Goal: Task Accomplishment & Management: Manage account settings

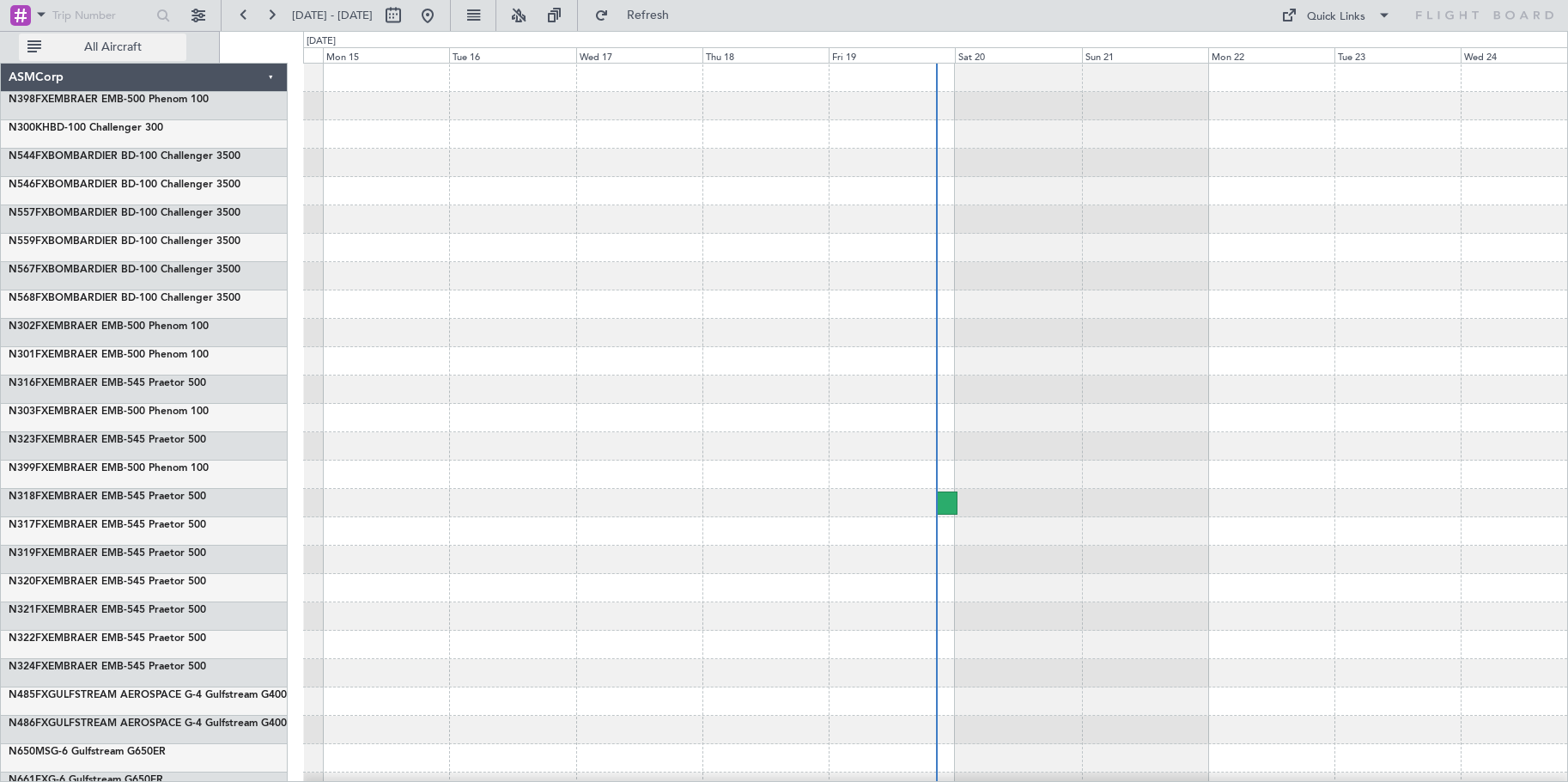
click at [101, 41] on span "All Aircraft" at bounding box center [112, 46] width 136 height 12
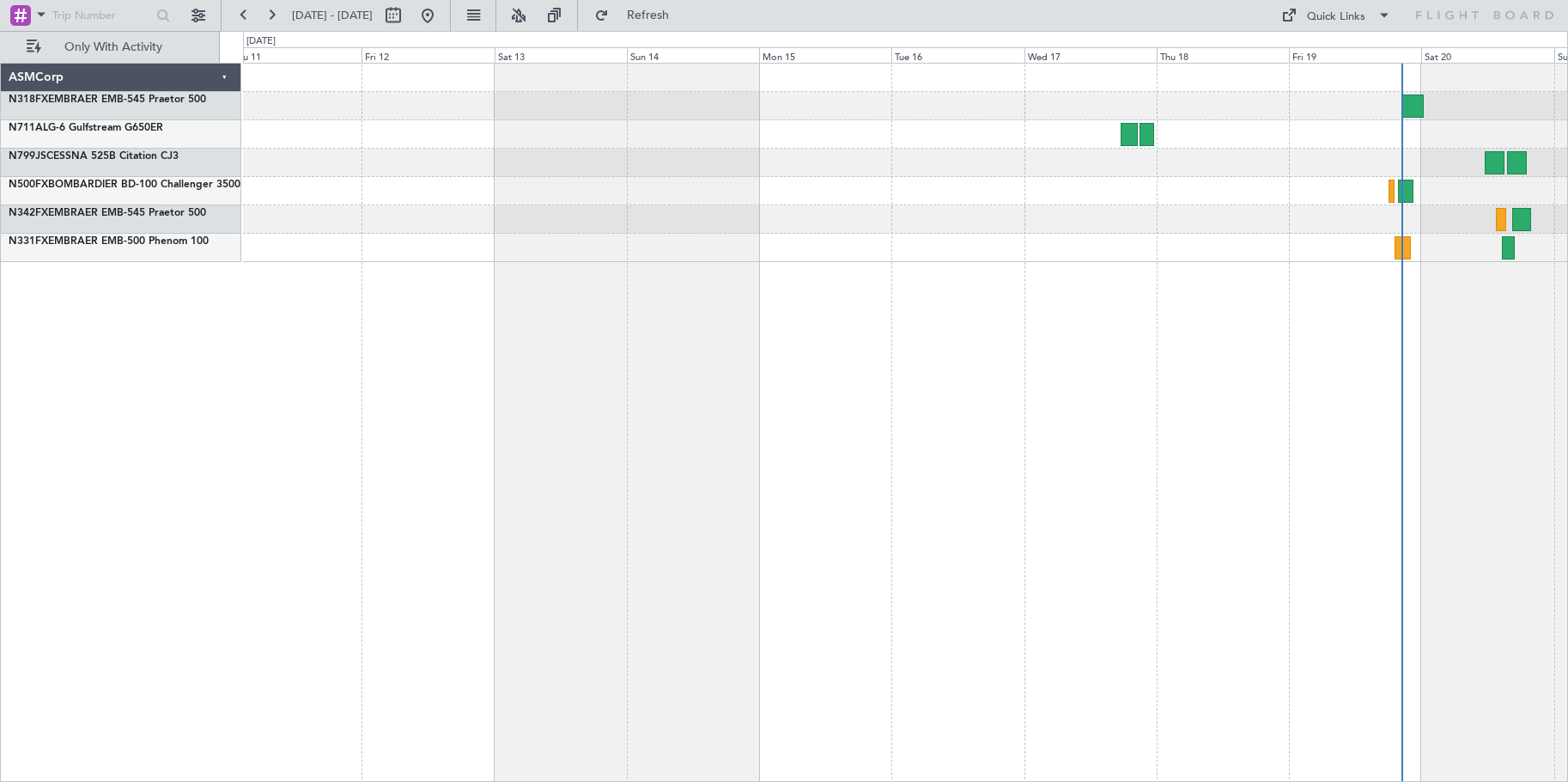
click at [1326, 370] on div at bounding box center [906, 422] width 1325 height 719
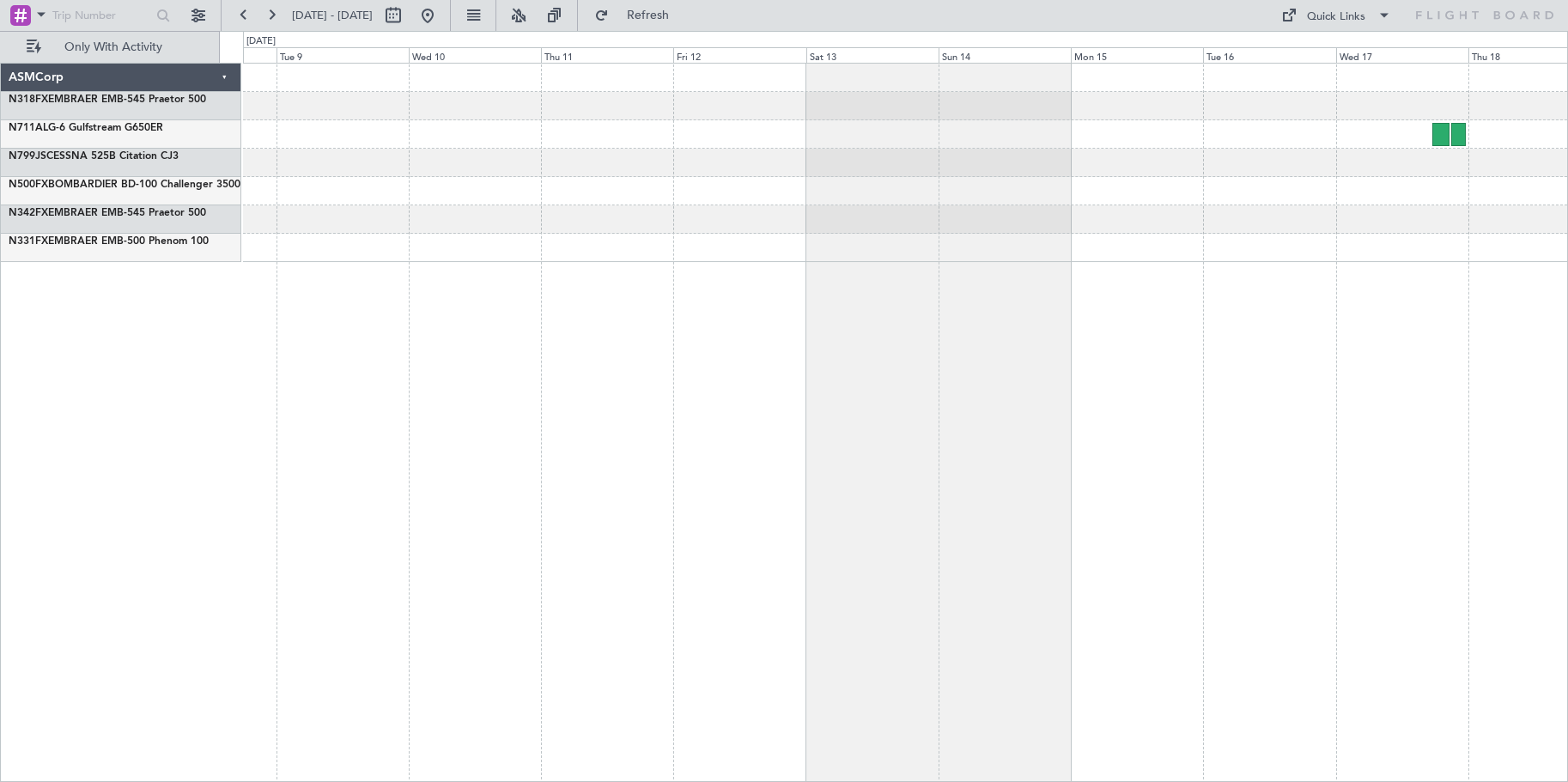
click at [1502, 350] on div at bounding box center [906, 422] width 1325 height 719
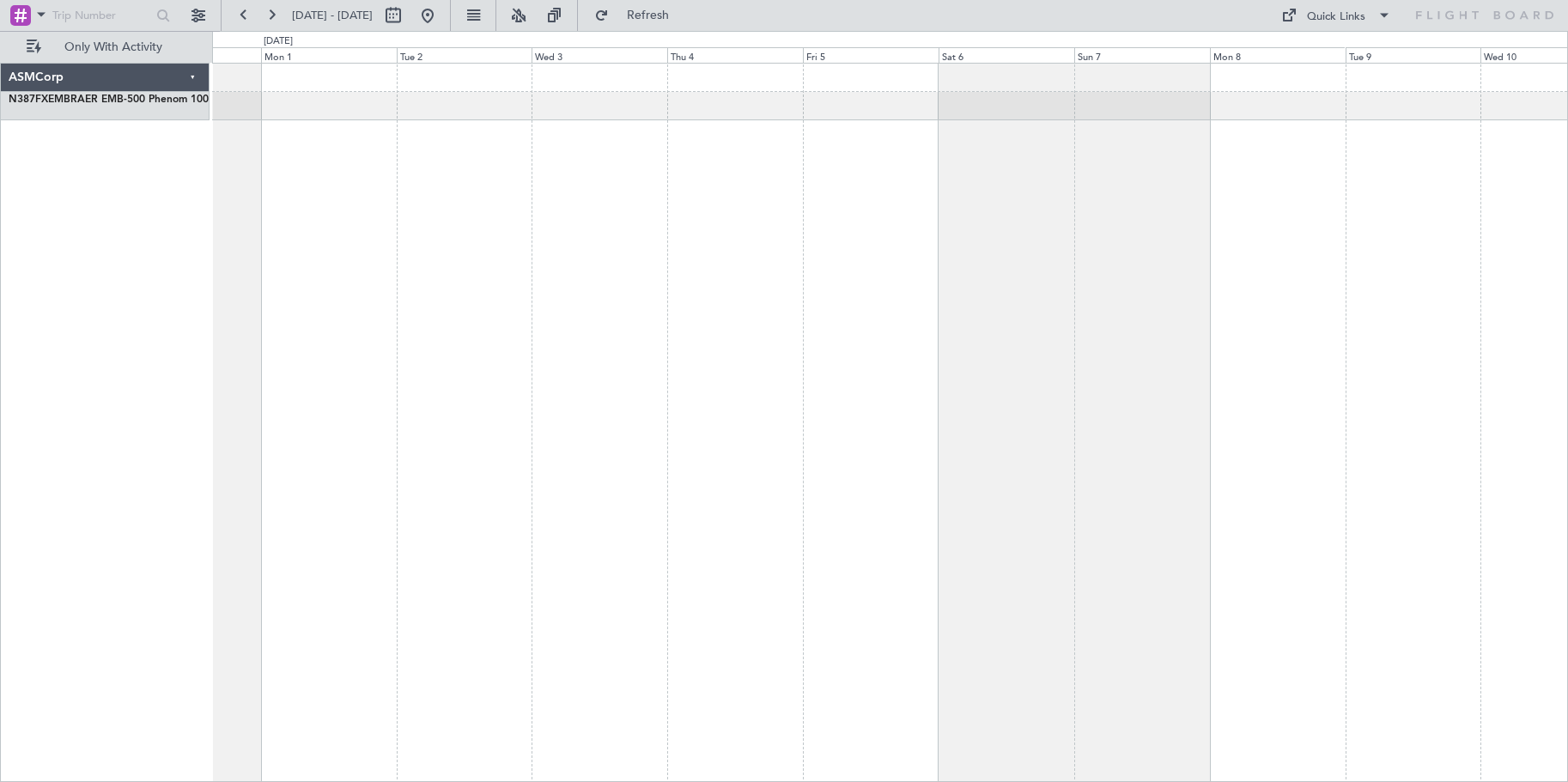
click at [972, 326] on div at bounding box center [890, 422] width 1356 height 719
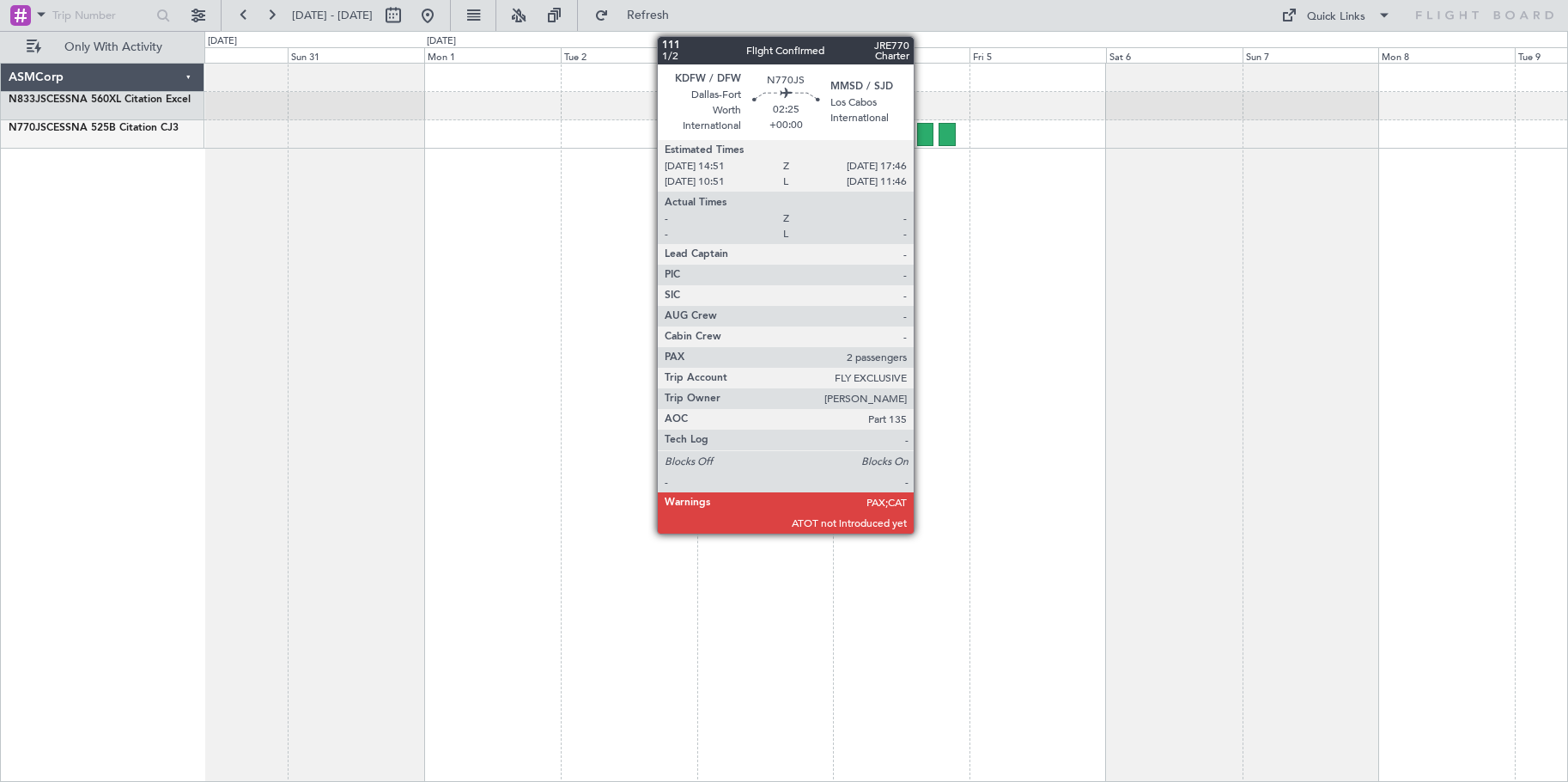
click at [922, 135] on div at bounding box center [925, 135] width 17 height 23
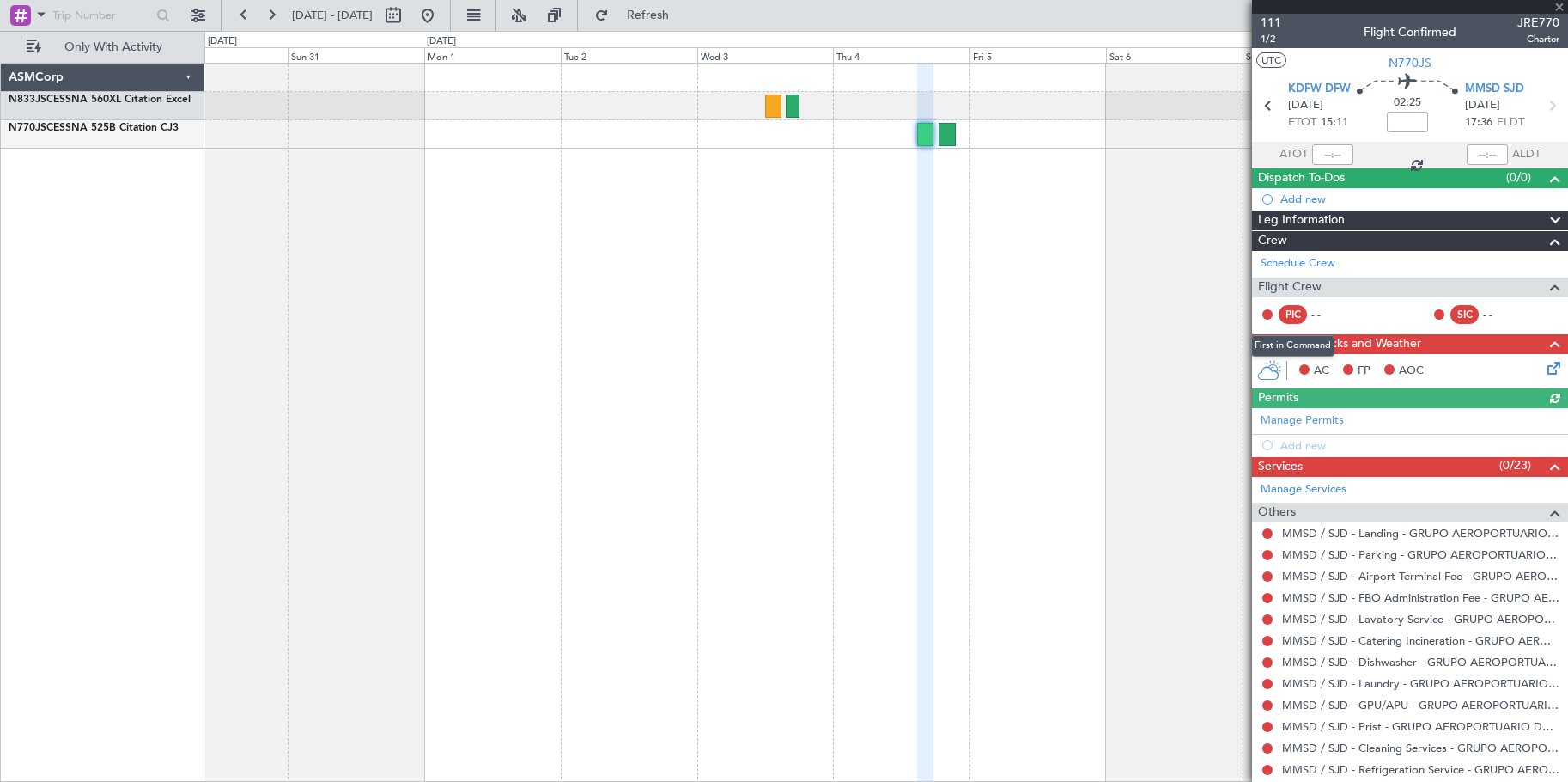
click at [1287, 311] on div "PIC" at bounding box center [1293, 314] width 29 height 19
click at [1269, 312] on button at bounding box center [1268, 315] width 11 height 11
click at [1297, 313] on div "PIC" at bounding box center [1293, 314] width 29 height 19
click at [1342, 279] on div "Flight Crew" at bounding box center [1410, 287] width 316 height 20
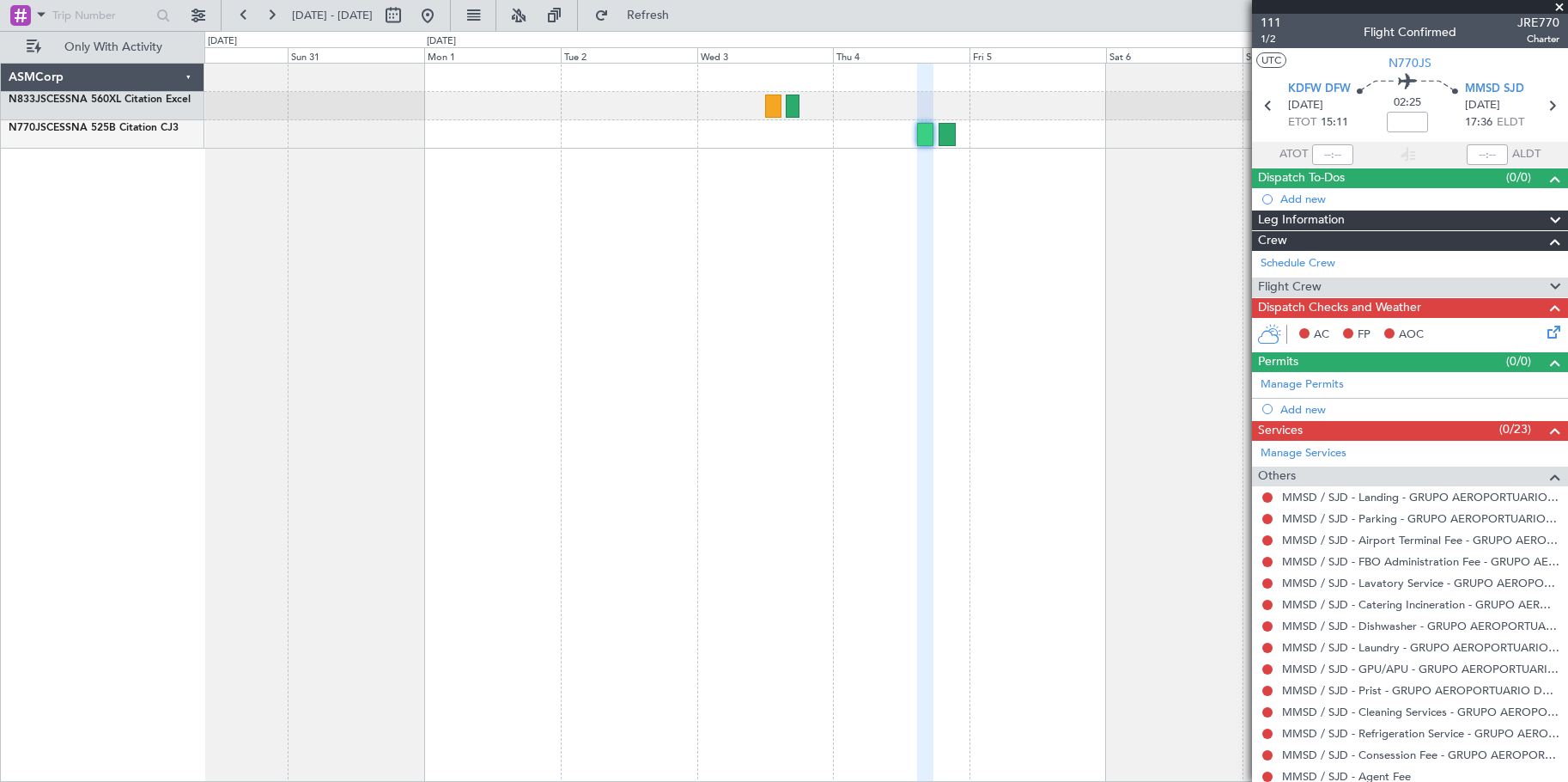
click at [1342, 279] on div "Flight Crew" at bounding box center [1410, 287] width 316 height 20
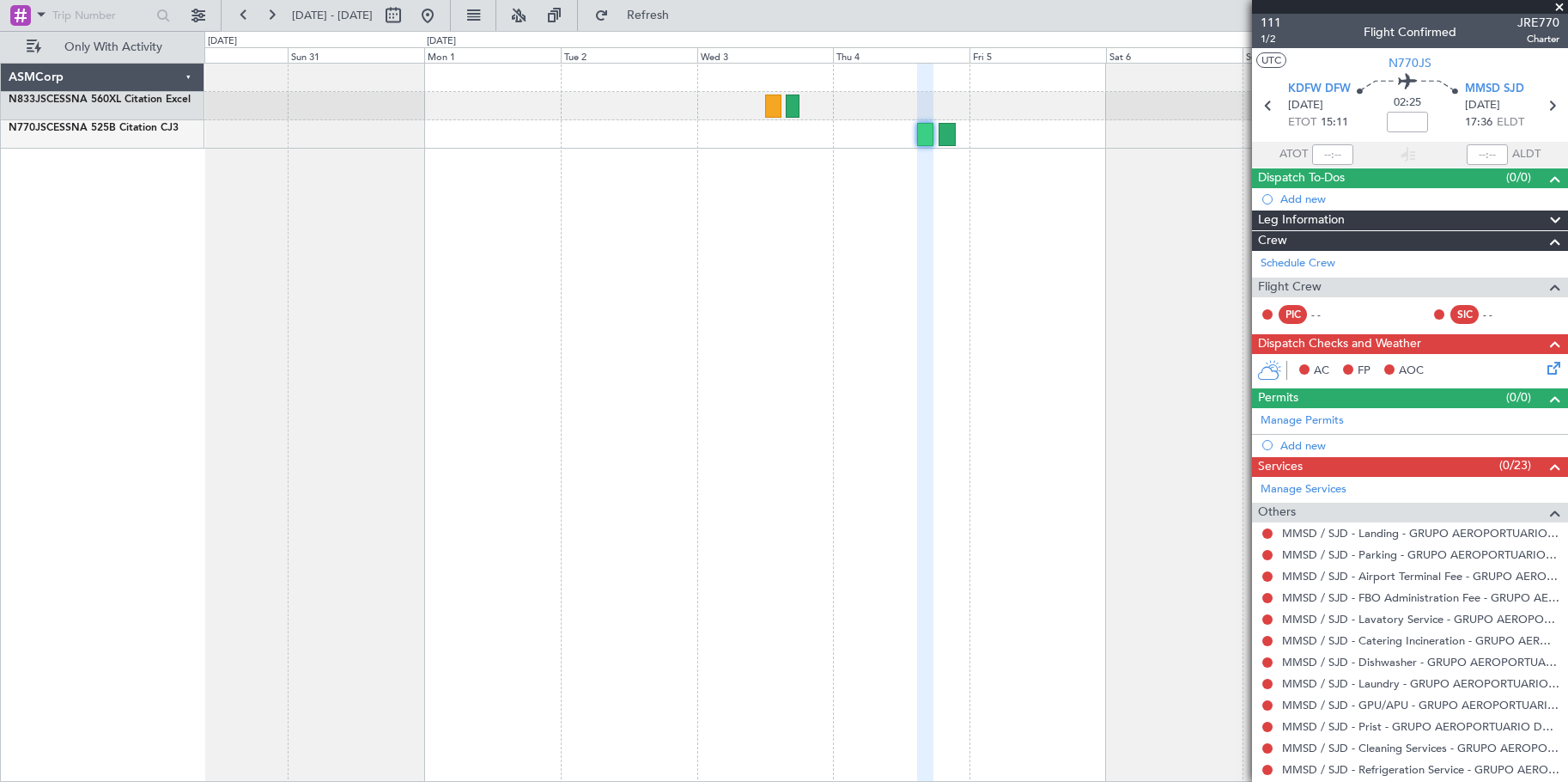
click at [1321, 214] on span "Leg Information" at bounding box center [1301, 220] width 86 height 20
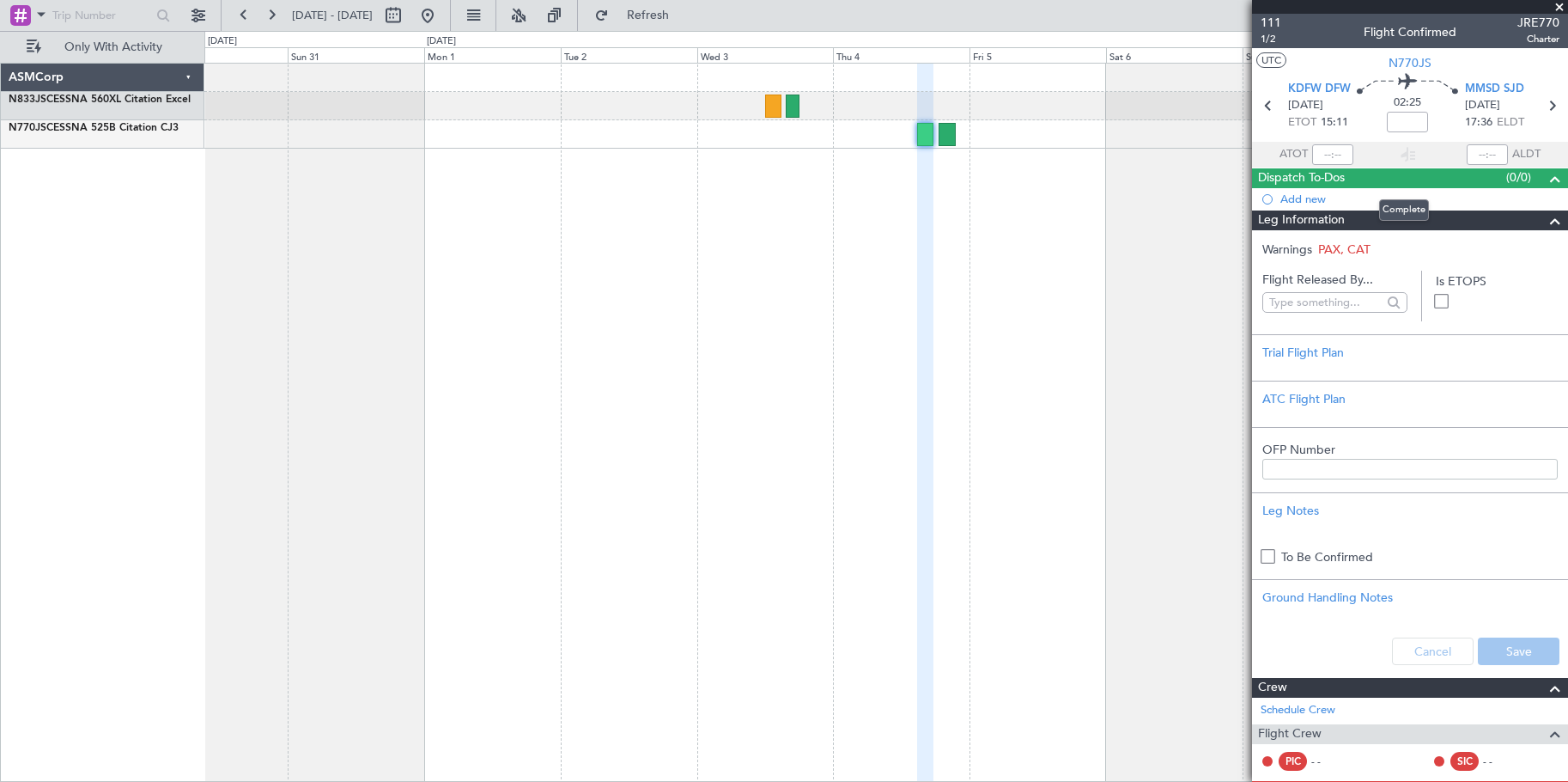
click at [1337, 174] on span "Dispatch To-Dos" at bounding box center [1301, 178] width 86 height 20
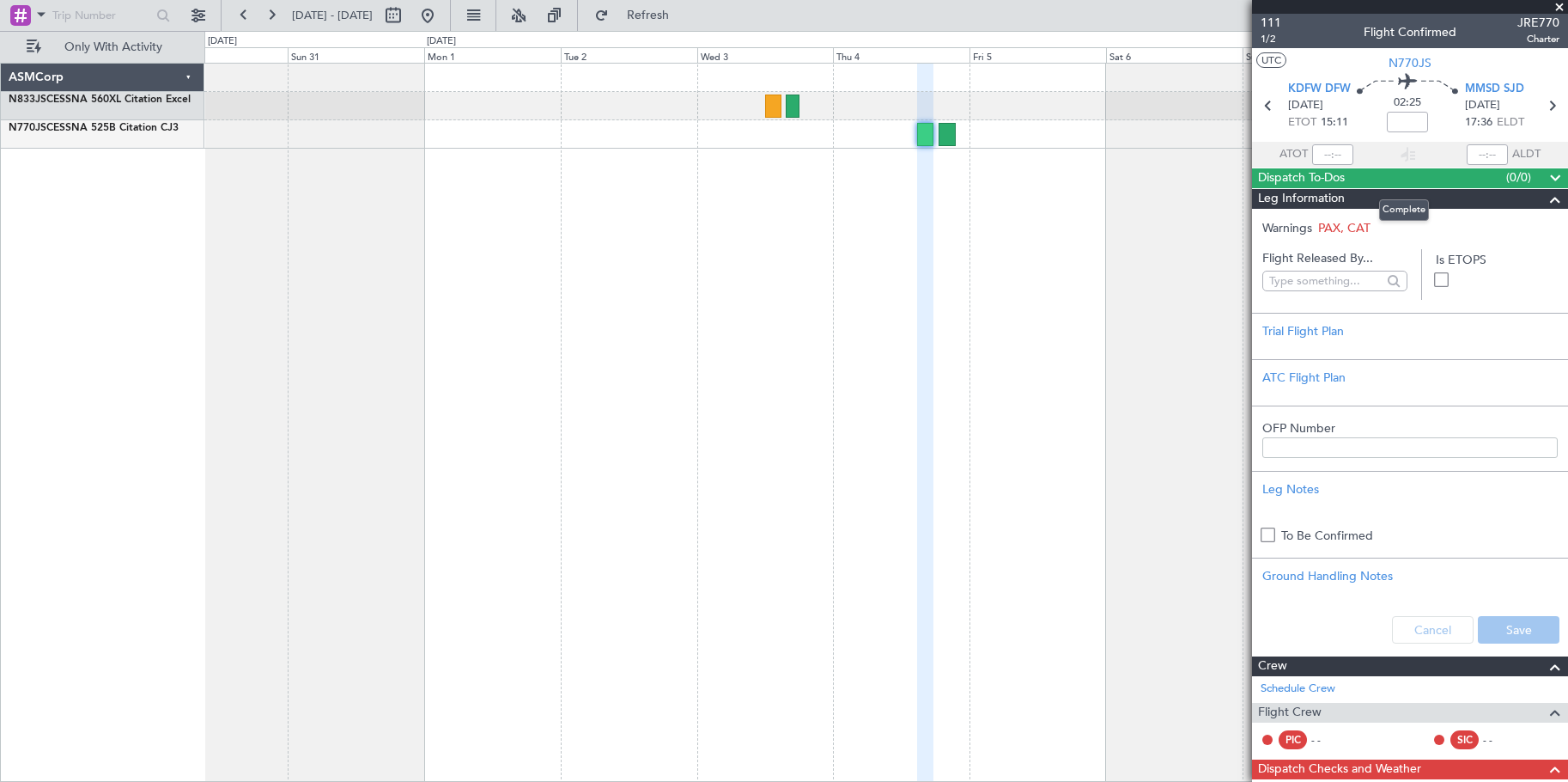
click at [1337, 174] on span "Dispatch To-Dos" at bounding box center [1301, 178] width 86 height 20
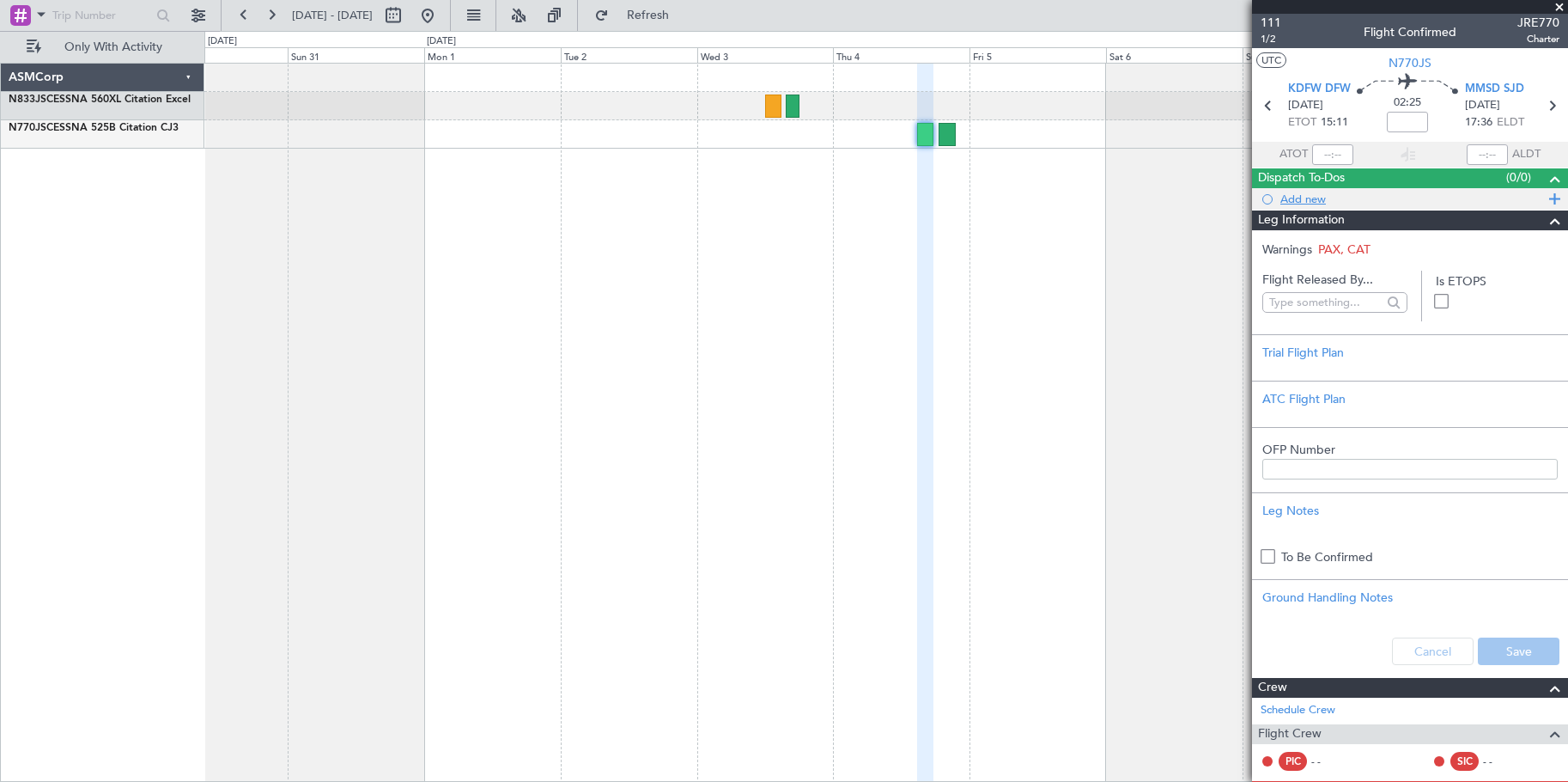
click at [1267, 195] on div at bounding box center [1268, 200] width 11 height 11
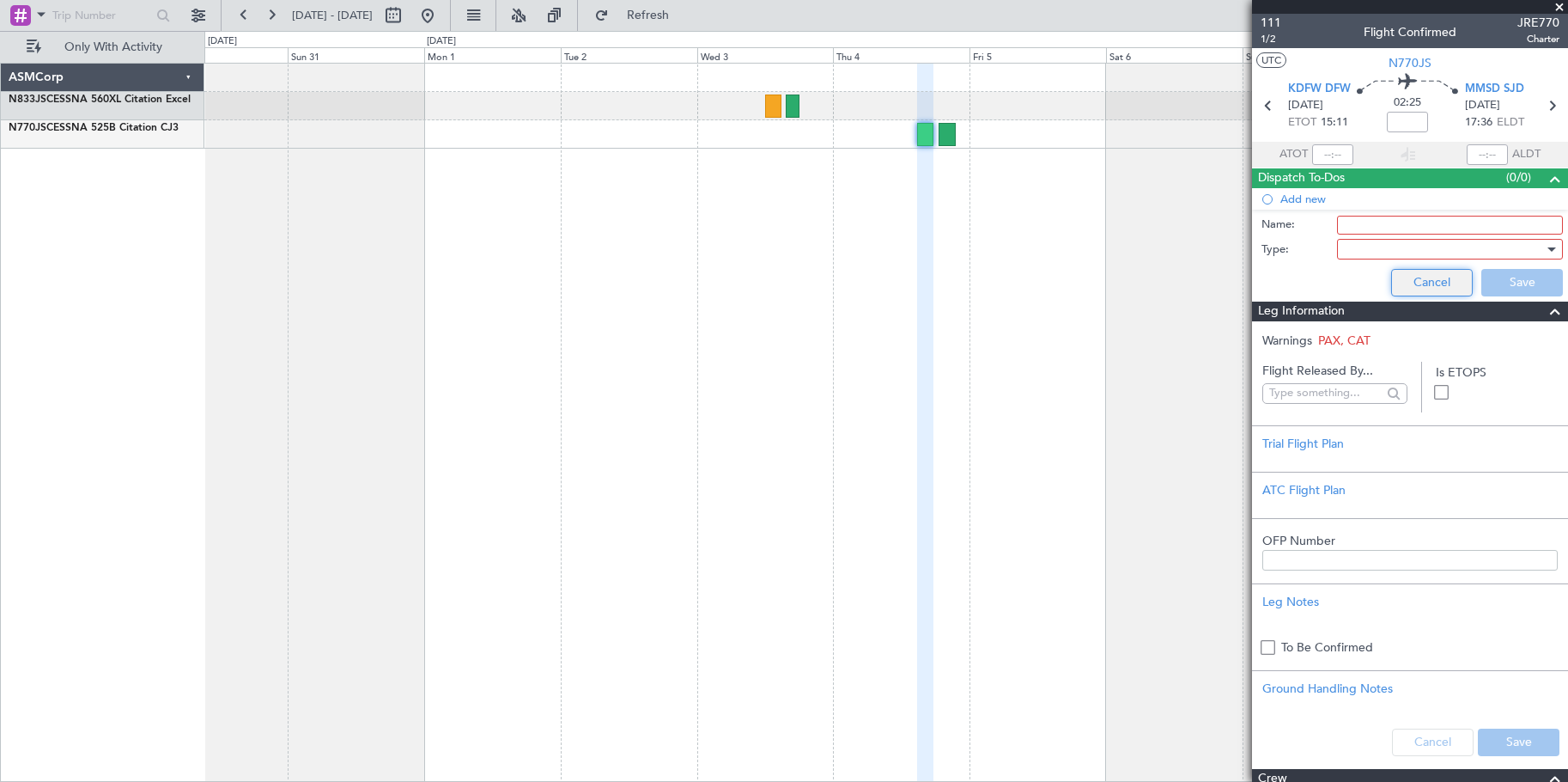
click at [1405, 281] on button "Cancel" at bounding box center [1433, 283] width 82 height 28
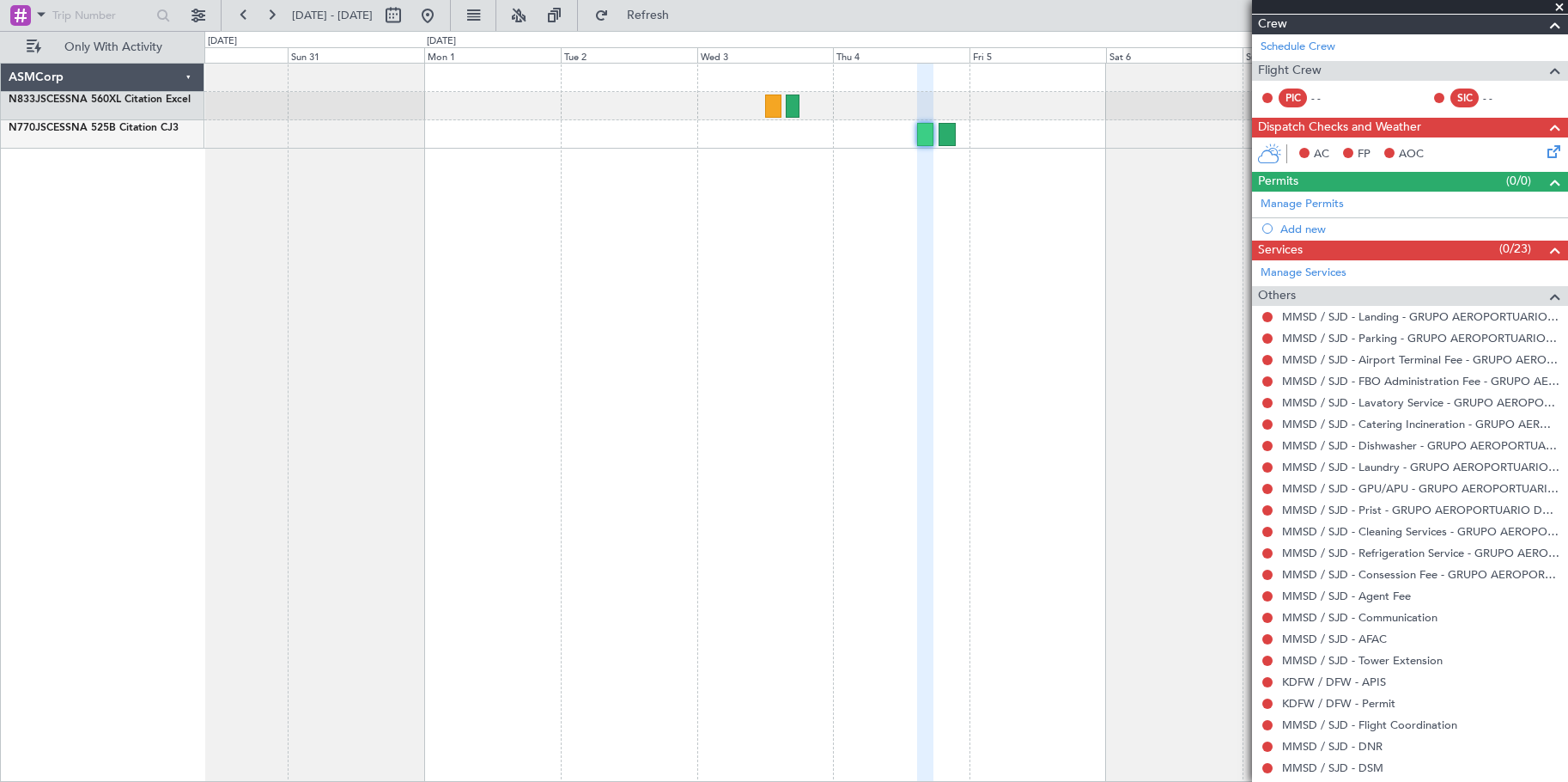
scroll to position [580, 0]
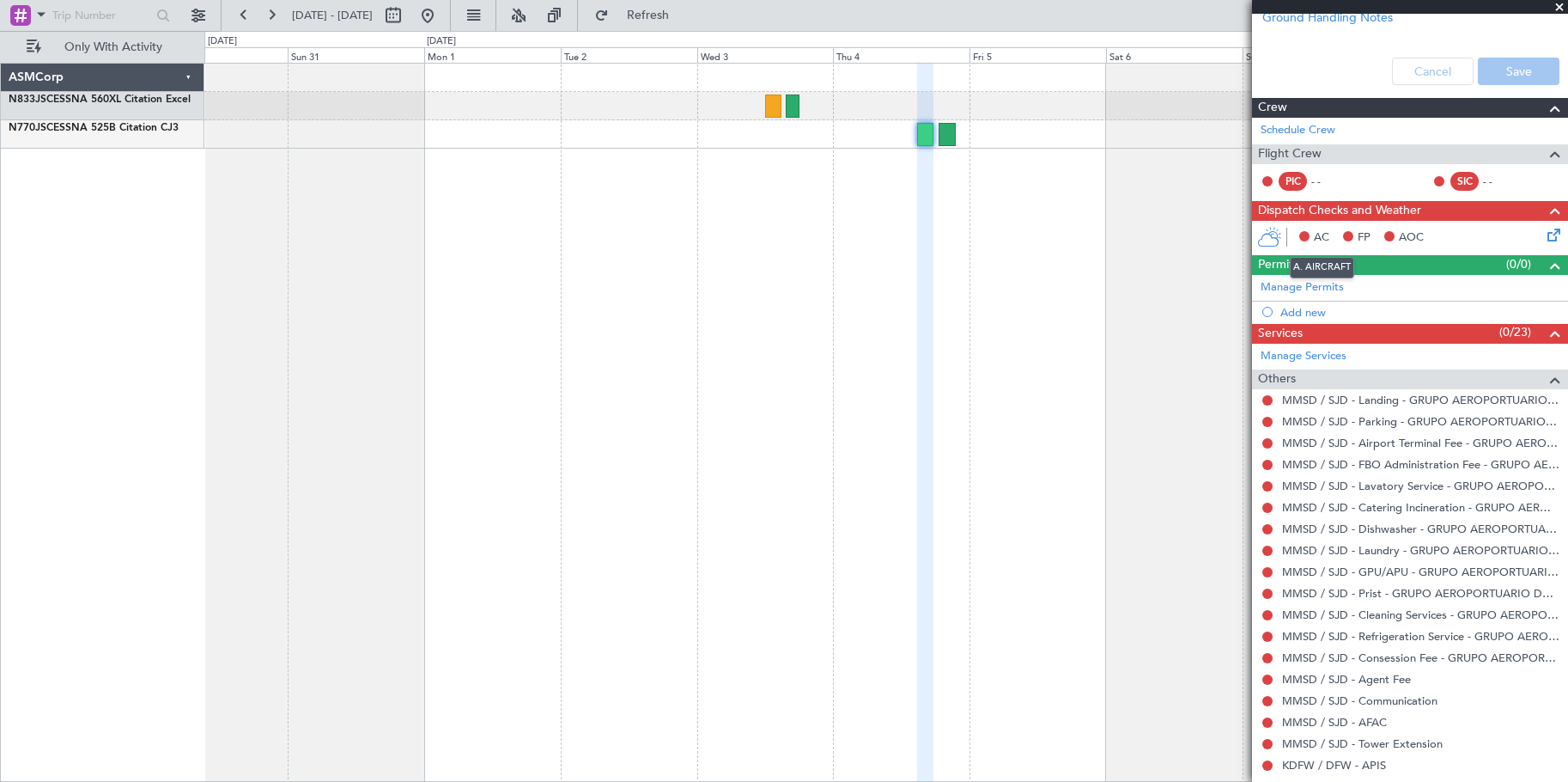
click at [1319, 265] on div "A. AIRCRAFT" at bounding box center [1322, 268] width 64 height 21
click at [1295, 178] on div "PIC" at bounding box center [1293, 181] width 29 height 19
click at [1271, 179] on button at bounding box center [1268, 181] width 11 height 11
click at [1309, 179] on div "PIC - -" at bounding box center [1305, 181] width 89 height 19
click at [1316, 177] on div "- -" at bounding box center [1330, 181] width 38 height 15
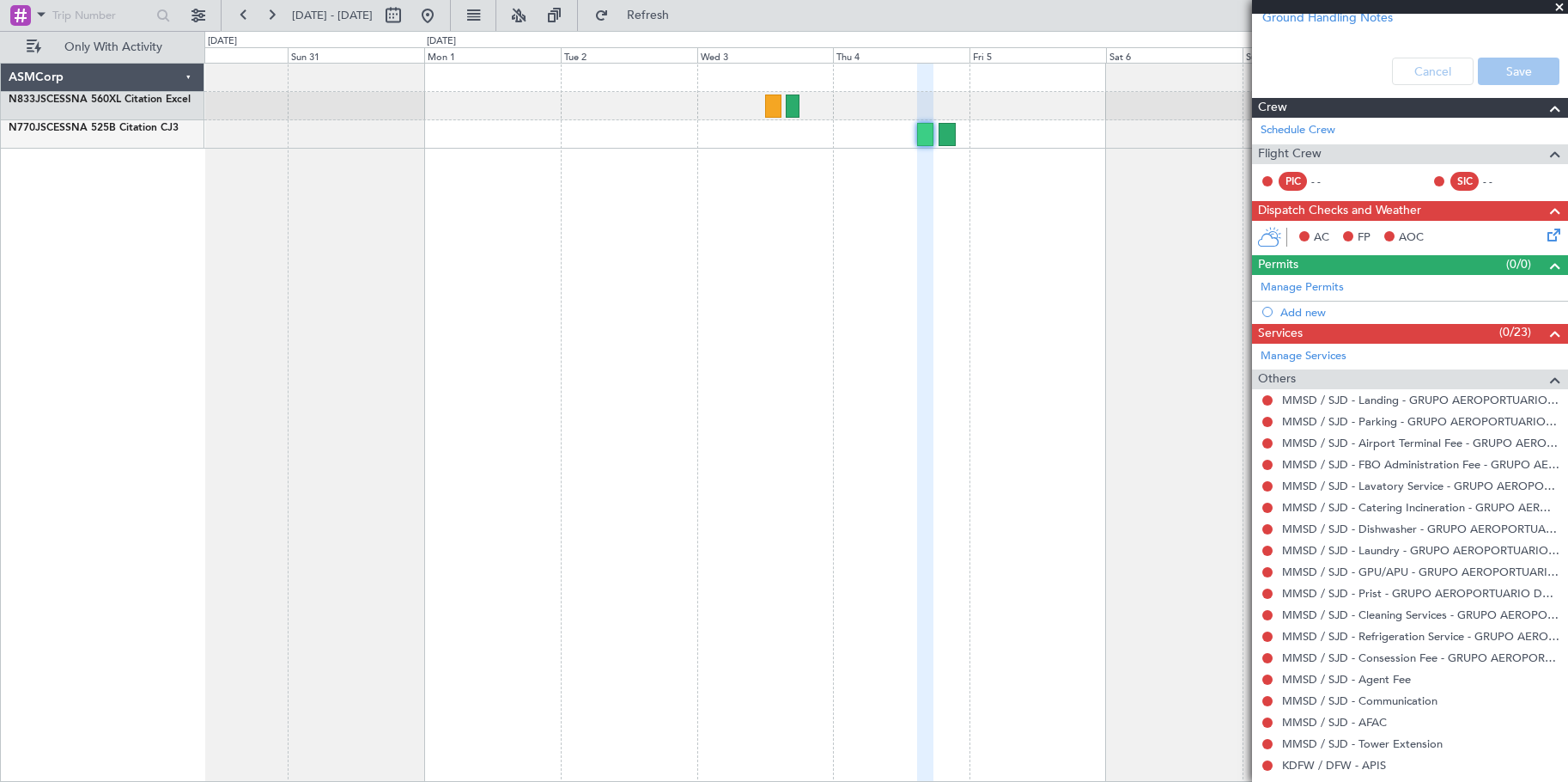
click at [1320, 178] on div "- -" at bounding box center [1330, 181] width 38 height 15
click at [1321, 178] on div "- -" at bounding box center [1330, 181] width 38 height 15
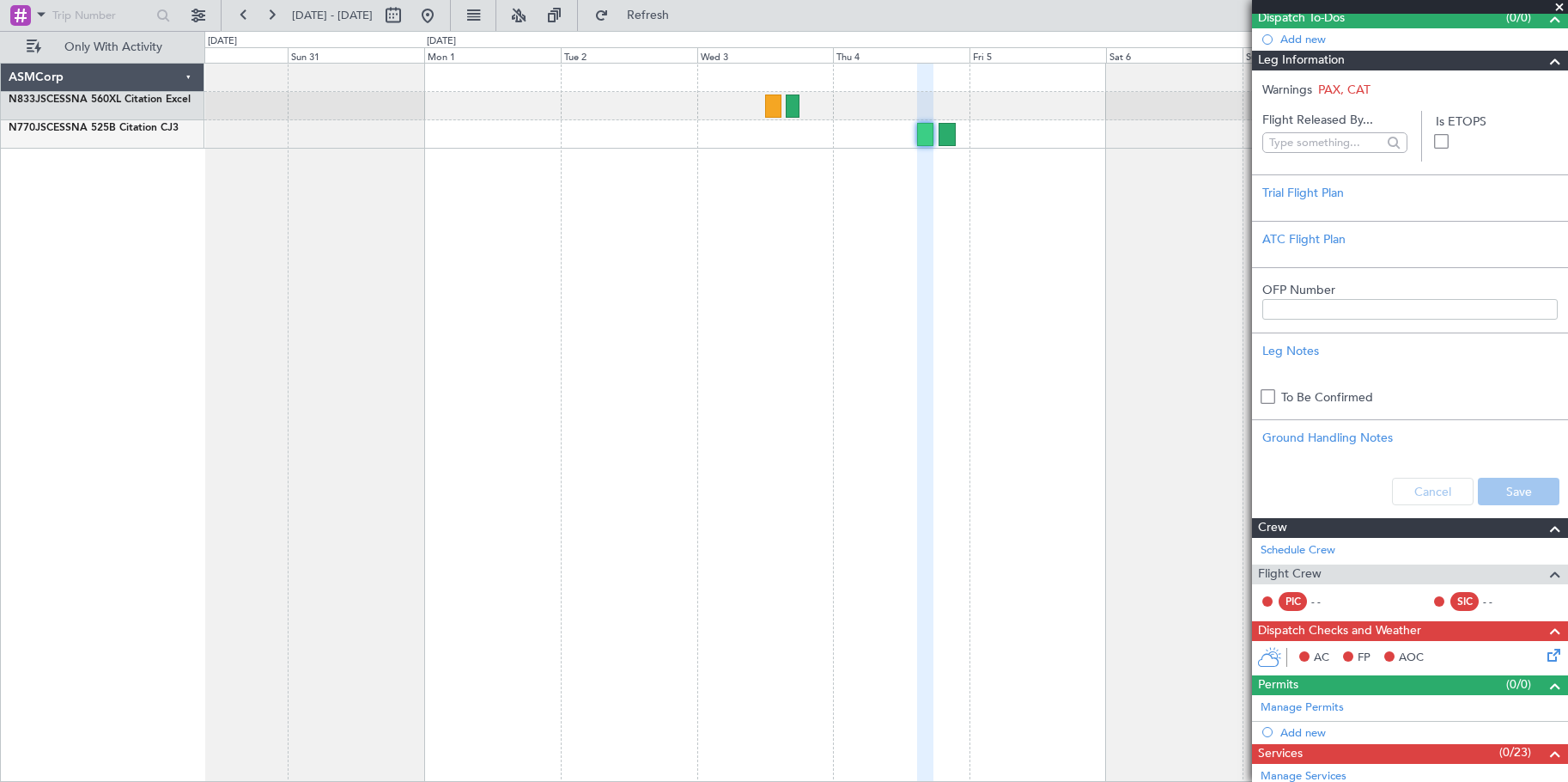
scroll to position [343, 0]
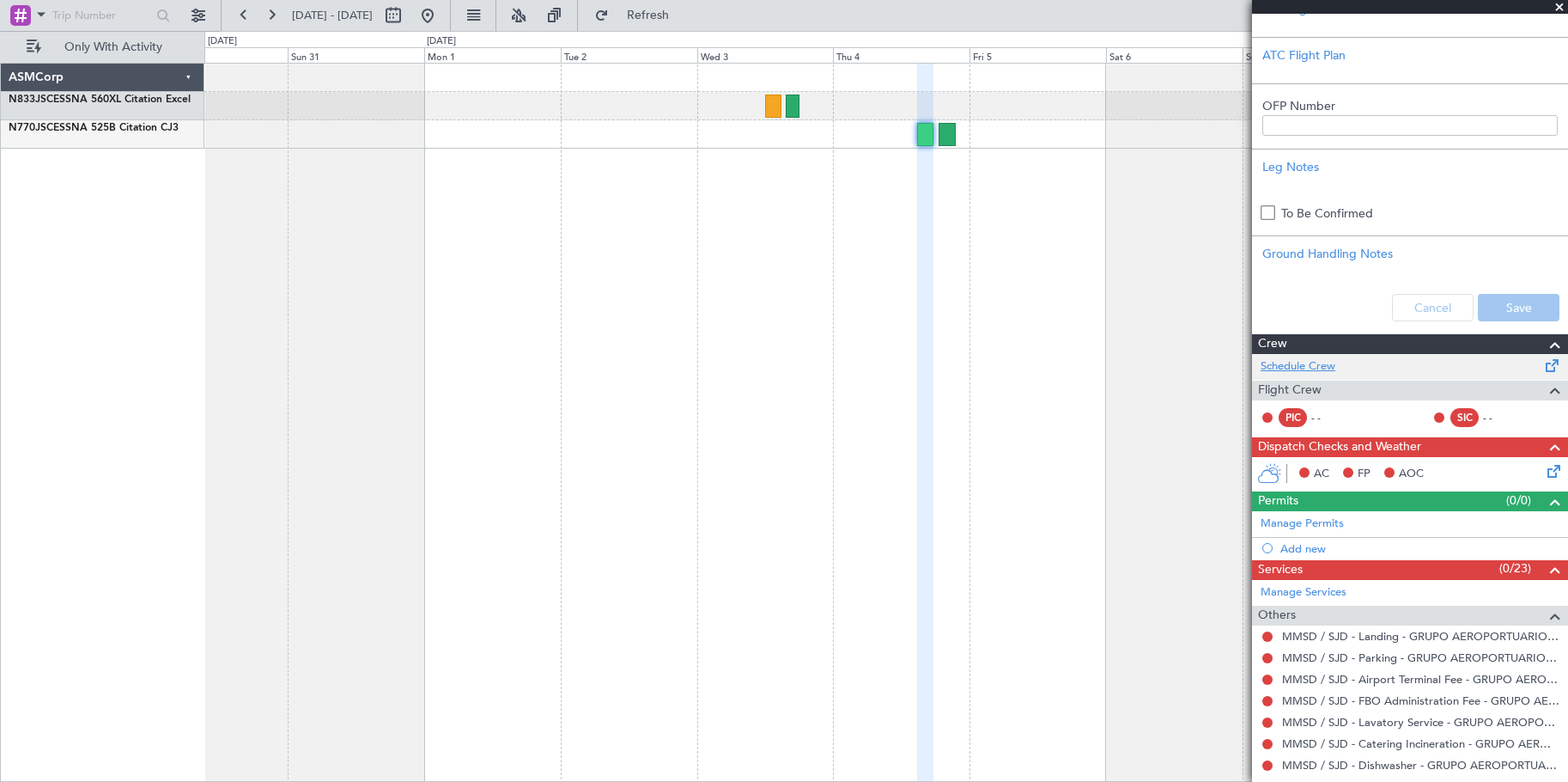
click at [1301, 364] on link "Schedule Crew" at bounding box center [1298, 366] width 75 height 17
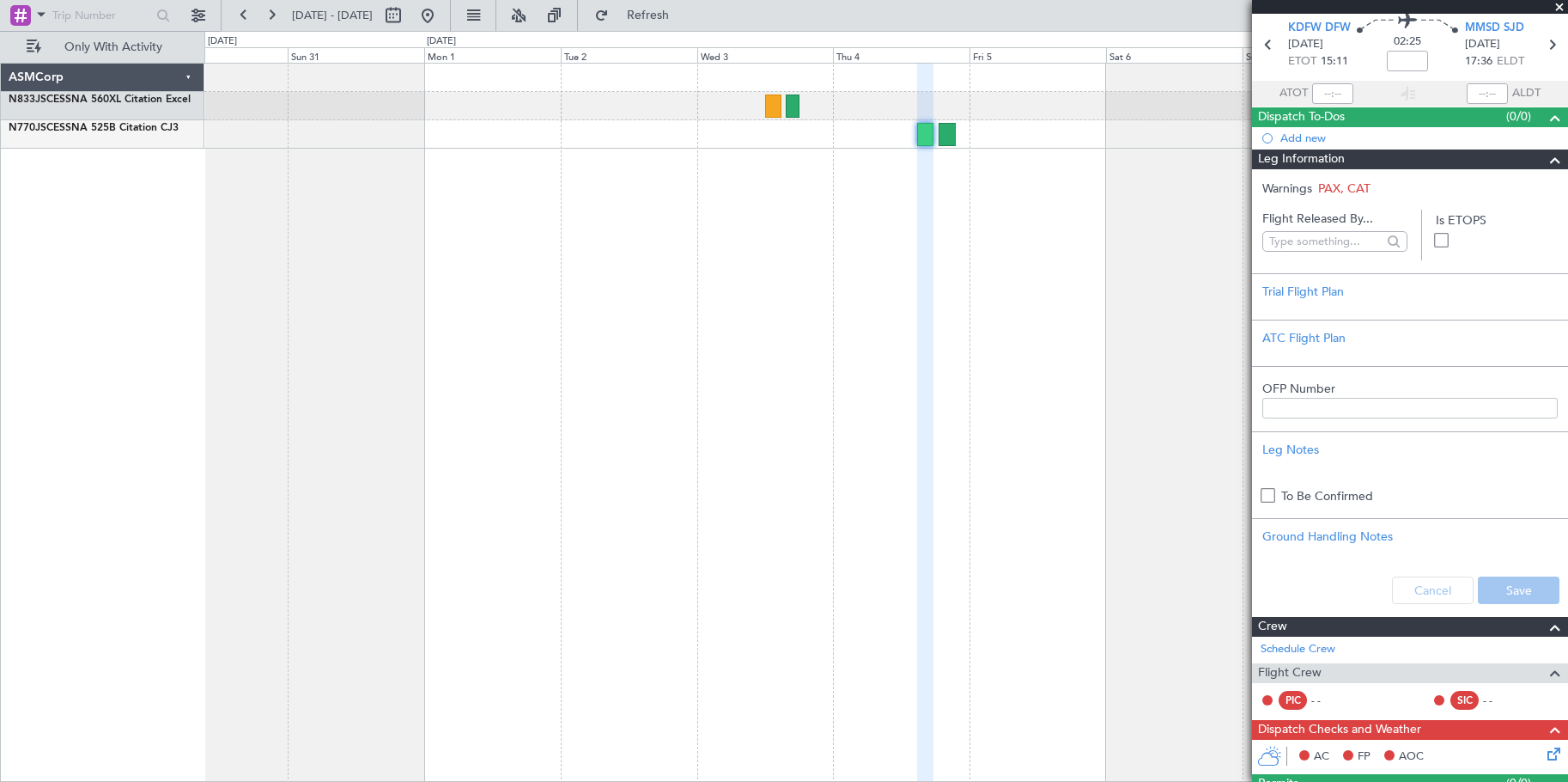
scroll to position [86, 0]
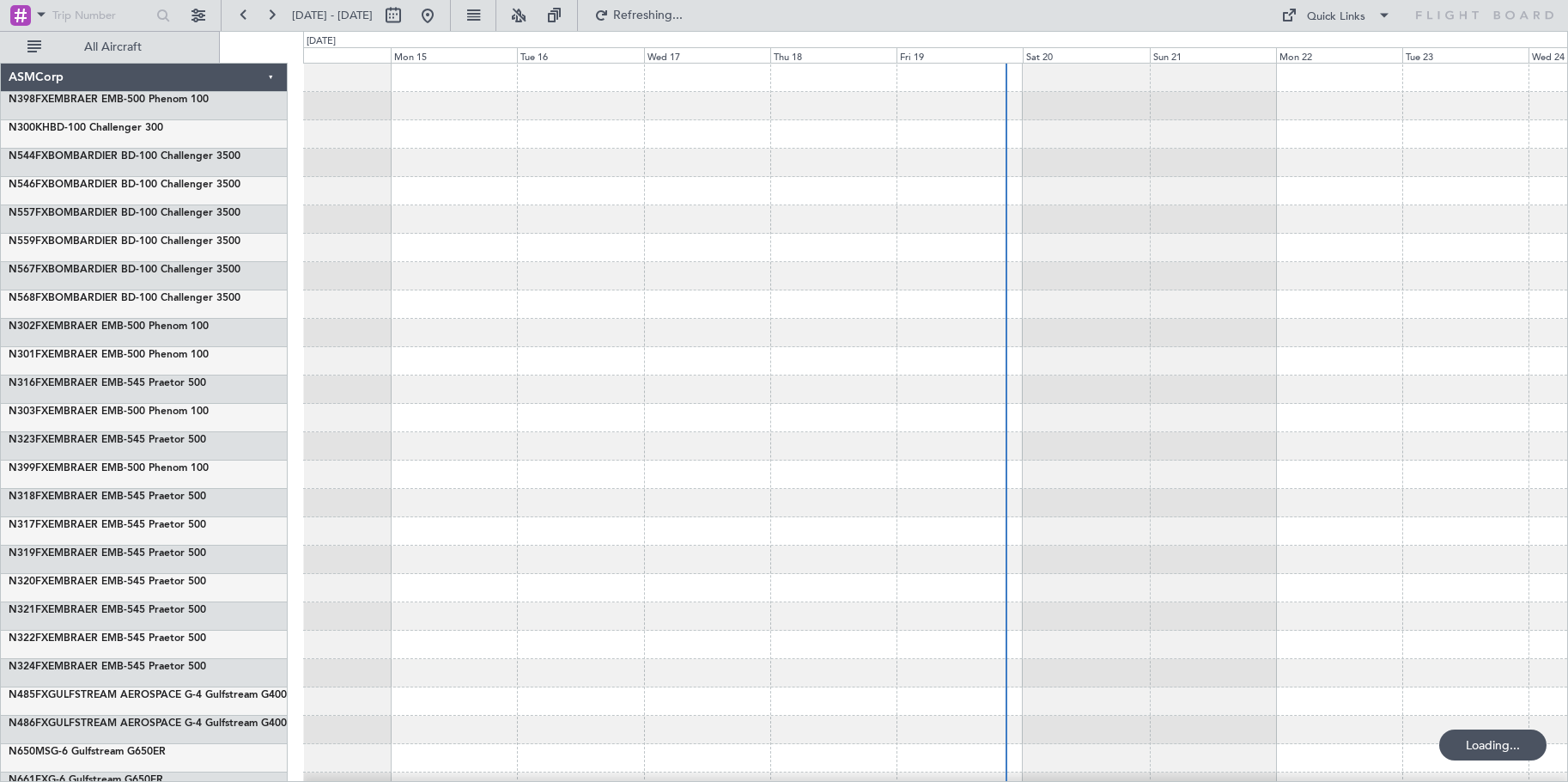
click at [646, 260] on div at bounding box center [935, 248] width 1264 height 29
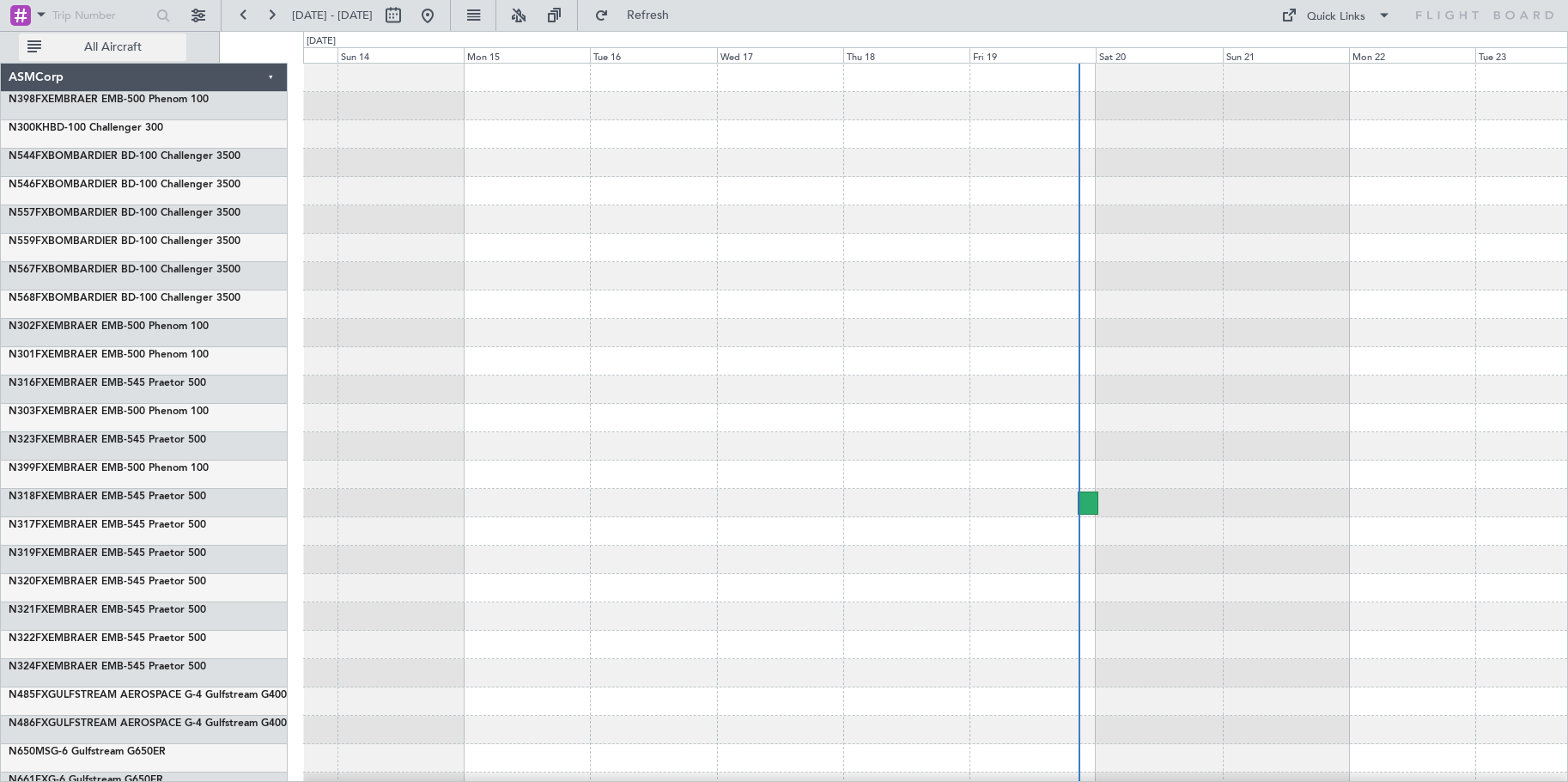
click at [119, 37] on button "All Aircraft" at bounding box center [103, 47] width 168 height 28
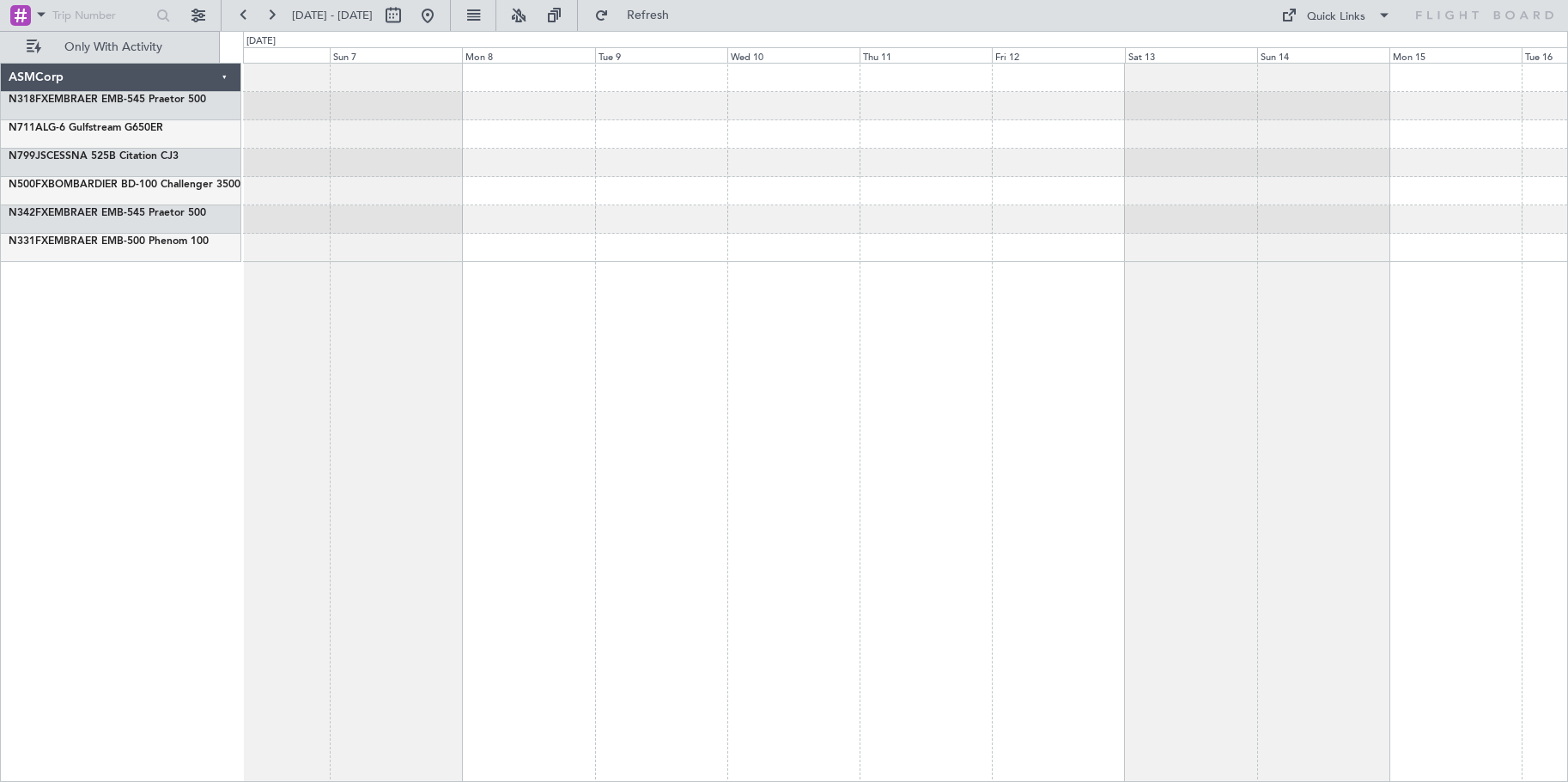
click at [1567, 342] on html "13 Sep 2025 - 23 Sep 2025 Refresh Quick Links Only With Activity ASMCorp N318FX…" at bounding box center [784, 391] width 1568 height 782
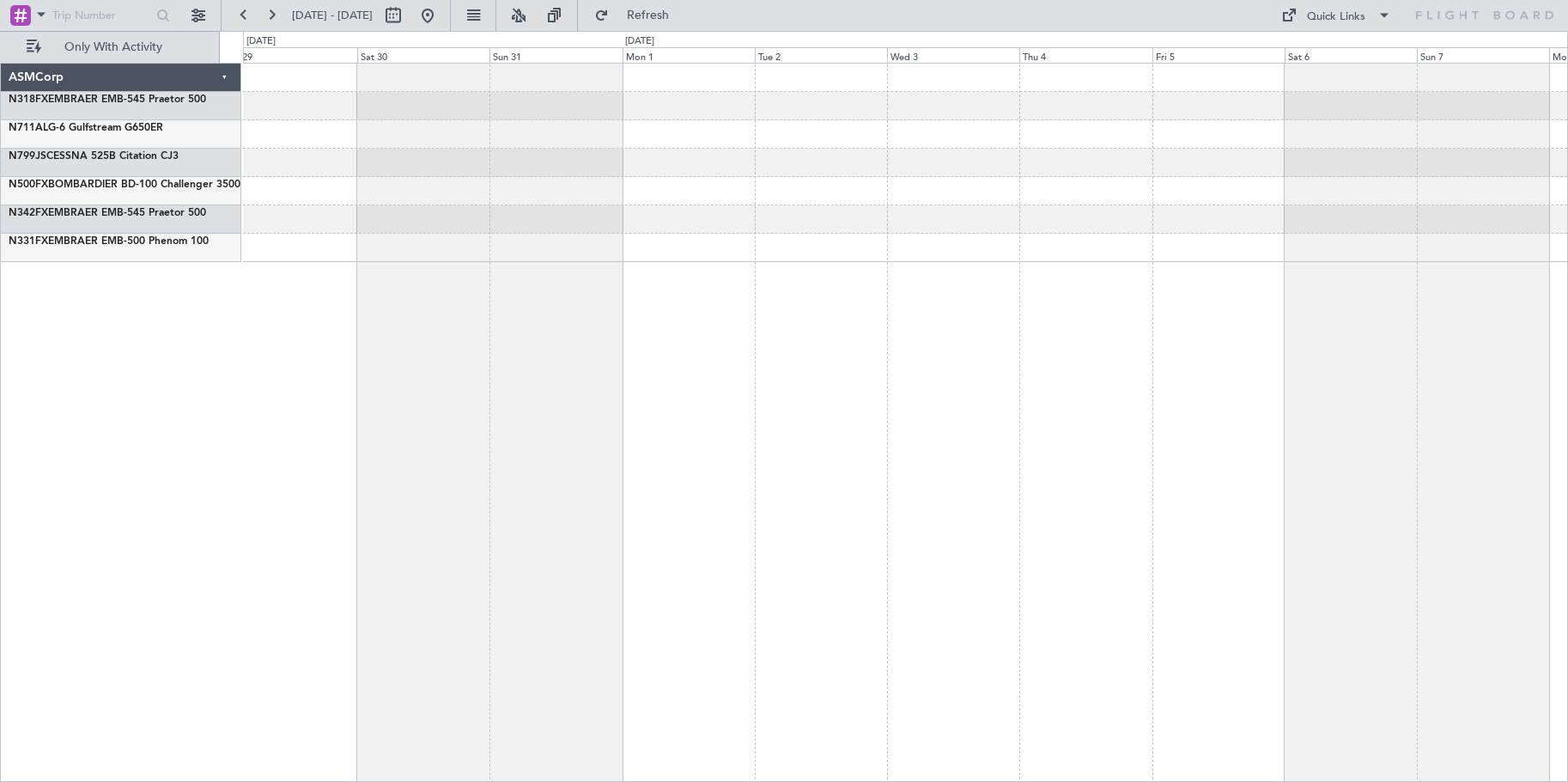
click at [1513, 351] on div at bounding box center [906, 422] width 1325 height 719
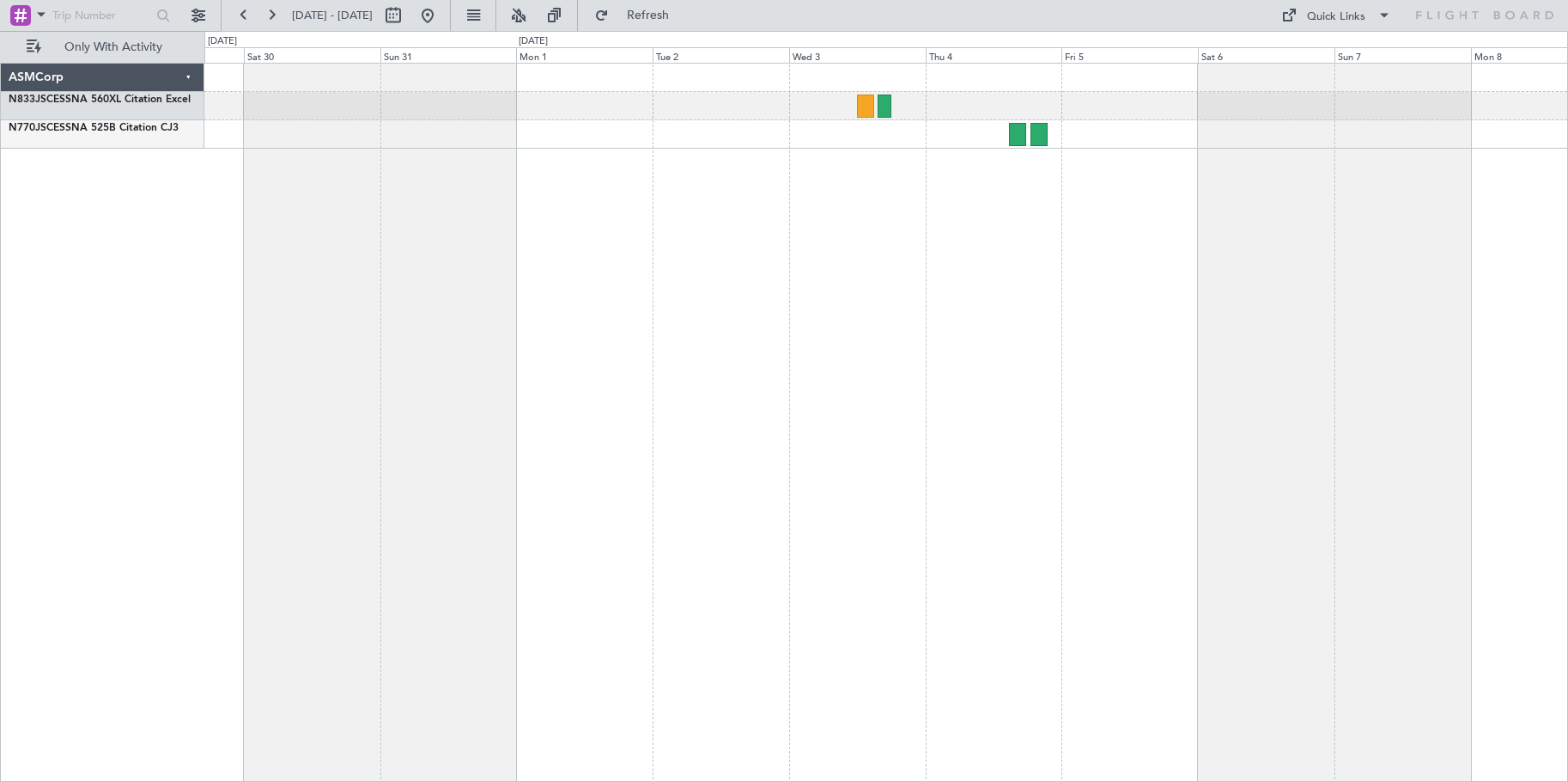
click at [357, 226] on div at bounding box center [886, 422] width 1364 height 719
click at [1010, 135] on div at bounding box center [885, 135] width 1363 height 29
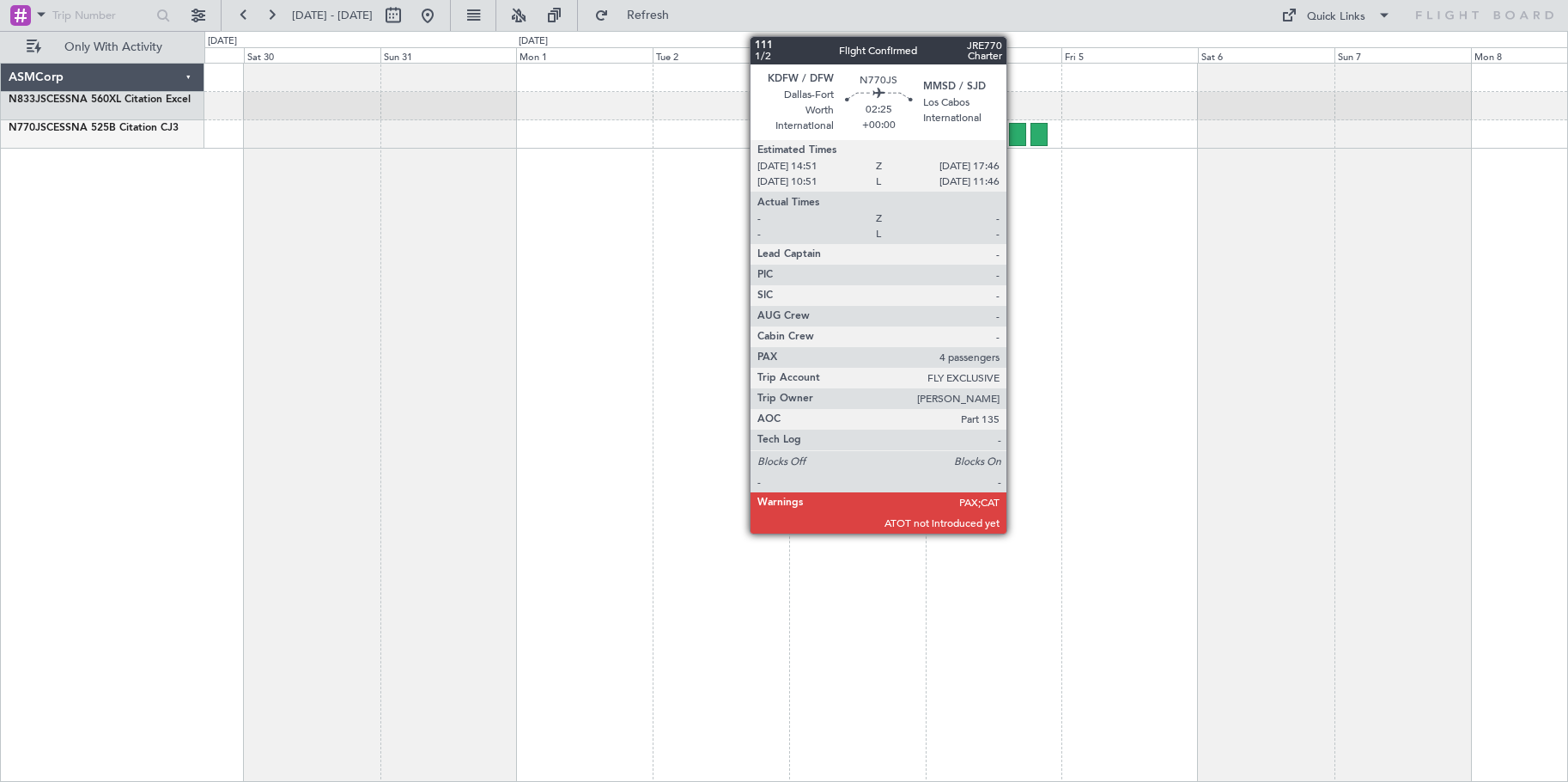
click at [1014, 132] on div at bounding box center [1017, 135] width 17 height 23
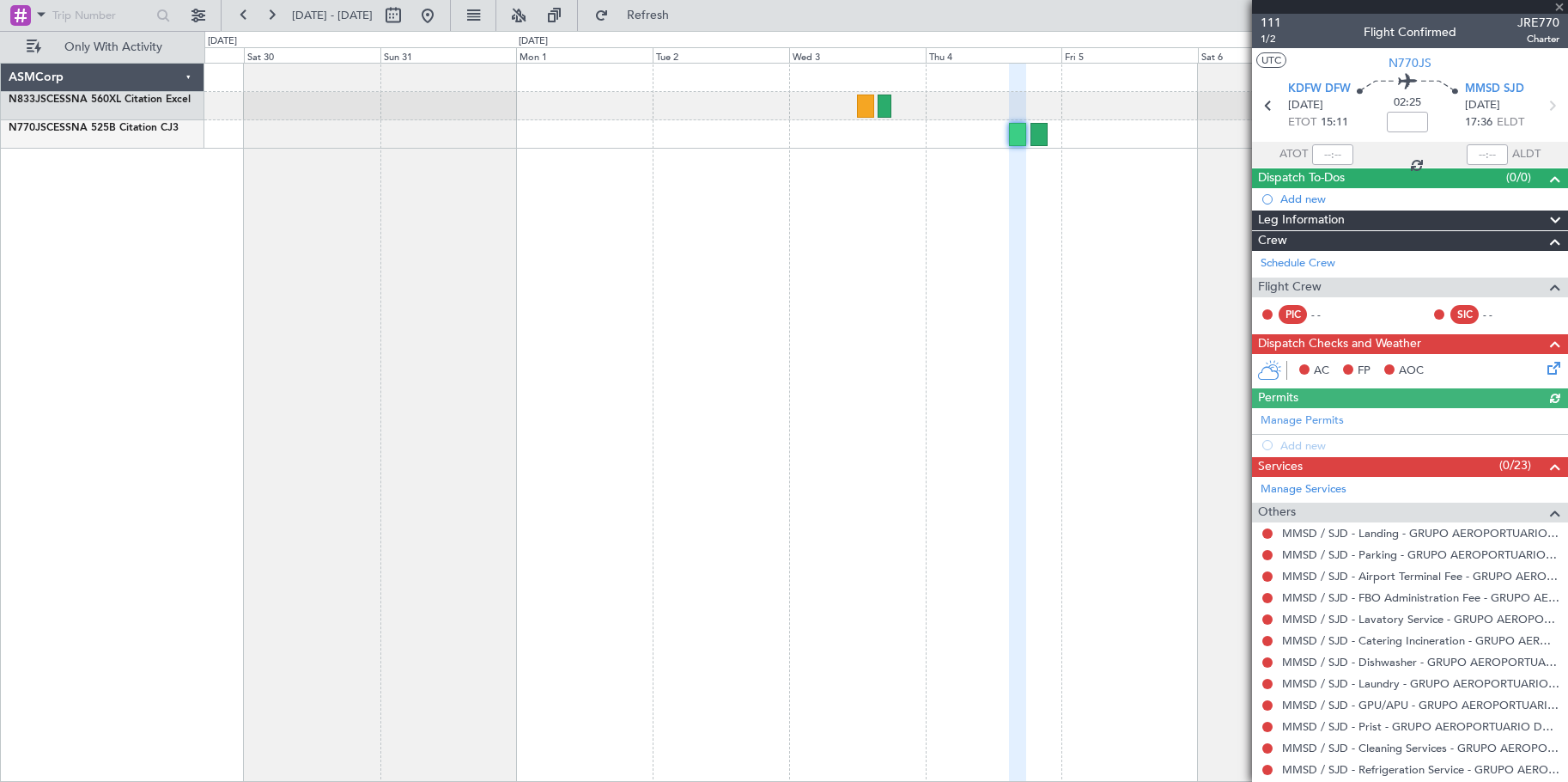
click at [1301, 308] on div "PIC" at bounding box center [1293, 314] width 29 height 19
click at [1285, 317] on div "PIC" at bounding box center [1293, 314] width 29 height 19
click at [1256, 311] on div "PIC - - SIC - -" at bounding box center [1409, 315] width 309 height 29
click at [1275, 317] on div "PIC - -" at bounding box center [1305, 314] width 89 height 19
click at [1262, 312] on button at bounding box center [1268, 315] width 11 height 11
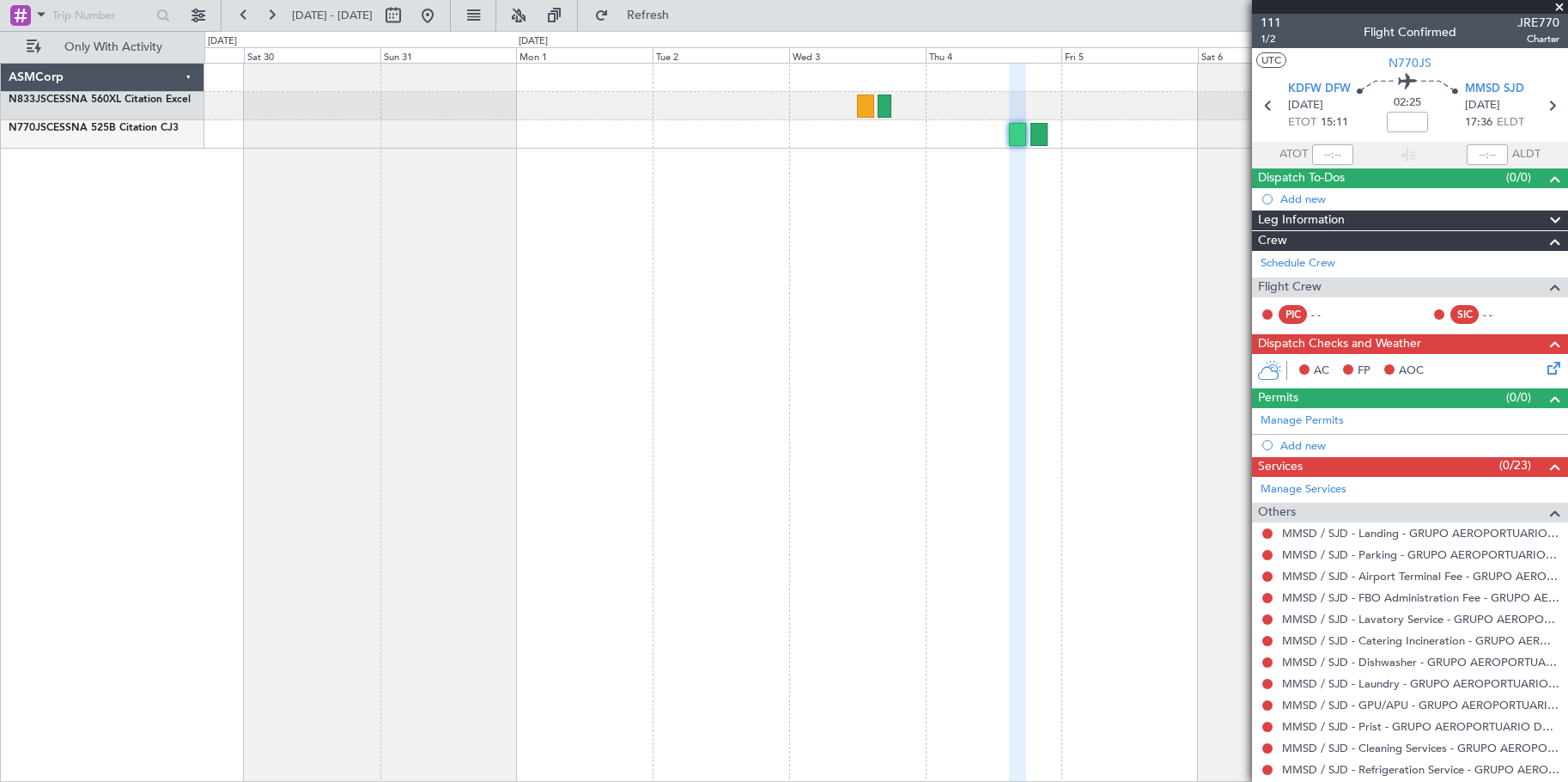
click at [1262, 312] on button at bounding box center [1268, 315] width 11 height 11
click at [1483, 311] on div "- -" at bounding box center [1502, 314] width 38 height 15
click at [1350, 177] on div "Dispatch To-Dos (0/0)" at bounding box center [1410, 178] width 316 height 20
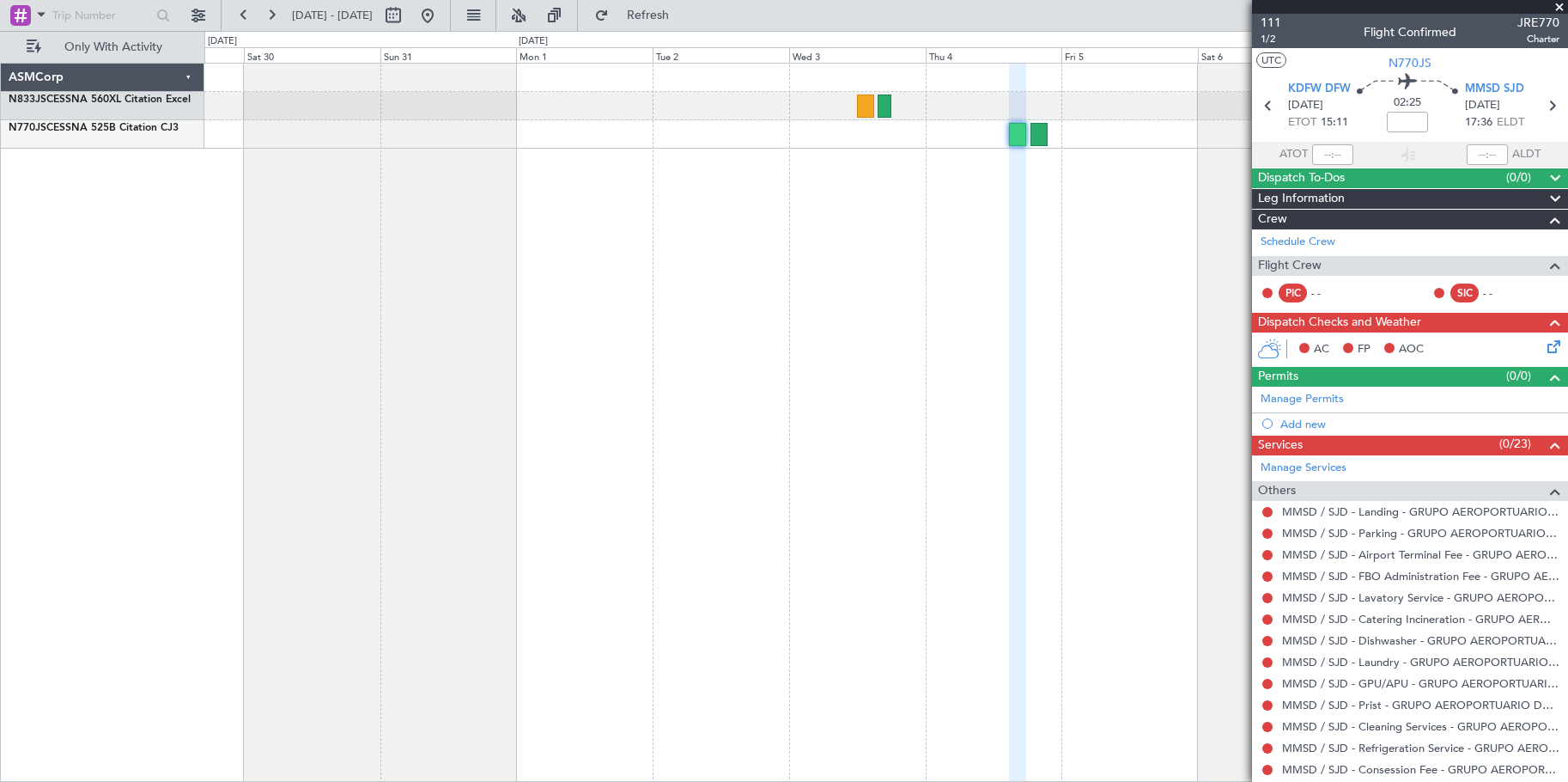
click at [1340, 195] on span "Leg Information" at bounding box center [1301, 199] width 86 height 20
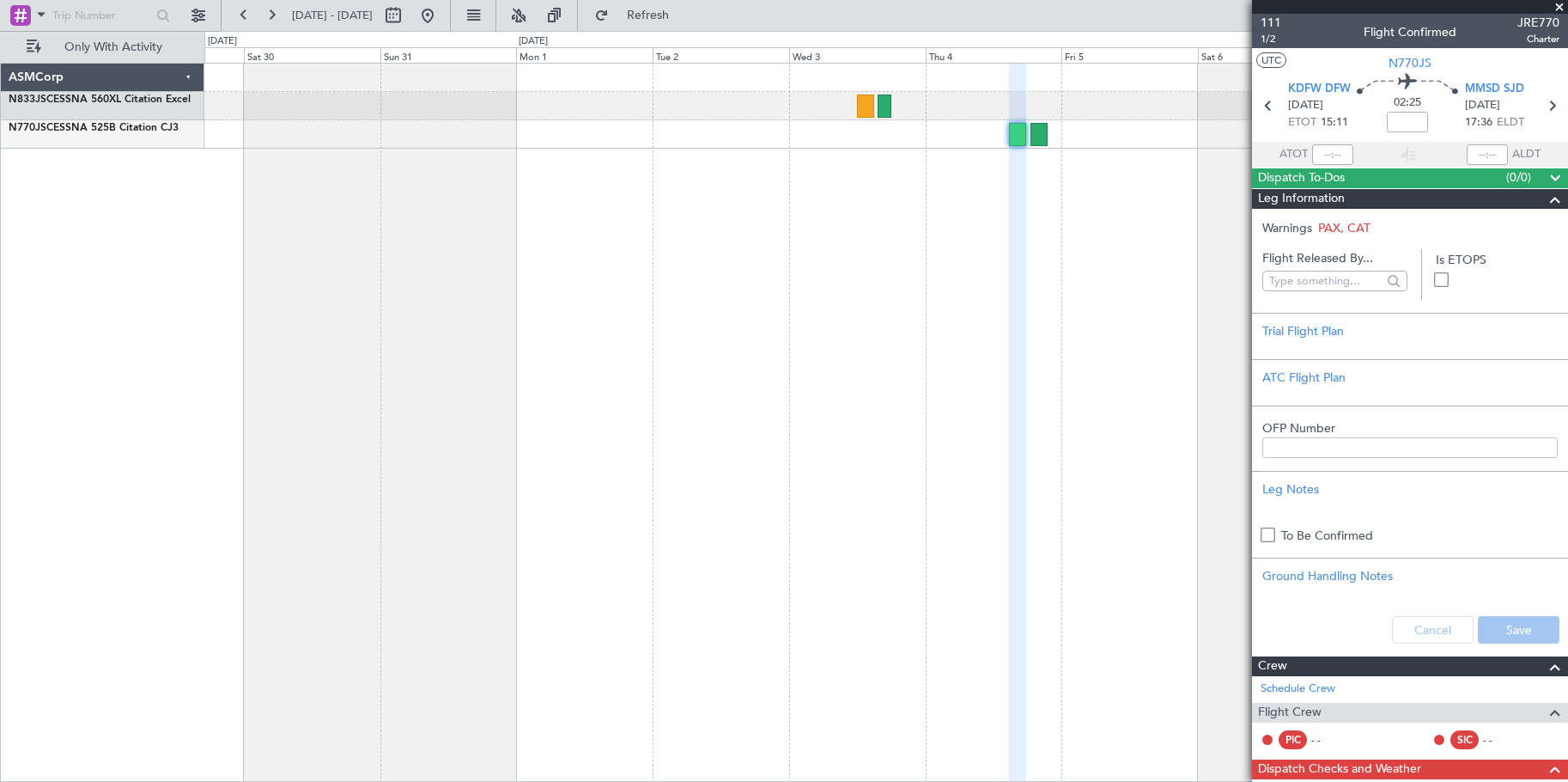
click at [1268, 539] on span at bounding box center [1268, 535] width 14 height 14
click at [1275, 529] on input "checkbox" at bounding box center [1275, 529] width 0 height 0
click at [1274, 533] on span at bounding box center [1268, 535] width 14 height 14
click at [1275, 529] on input "checkbox" at bounding box center [1275, 529] width 0 height 0
click at [1287, 211] on section "Warnings PAX, CAT Flight Released By... Is ETOPS Trial Flight Plan ATC Flight P…" at bounding box center [1410, 432] width 316 height 447
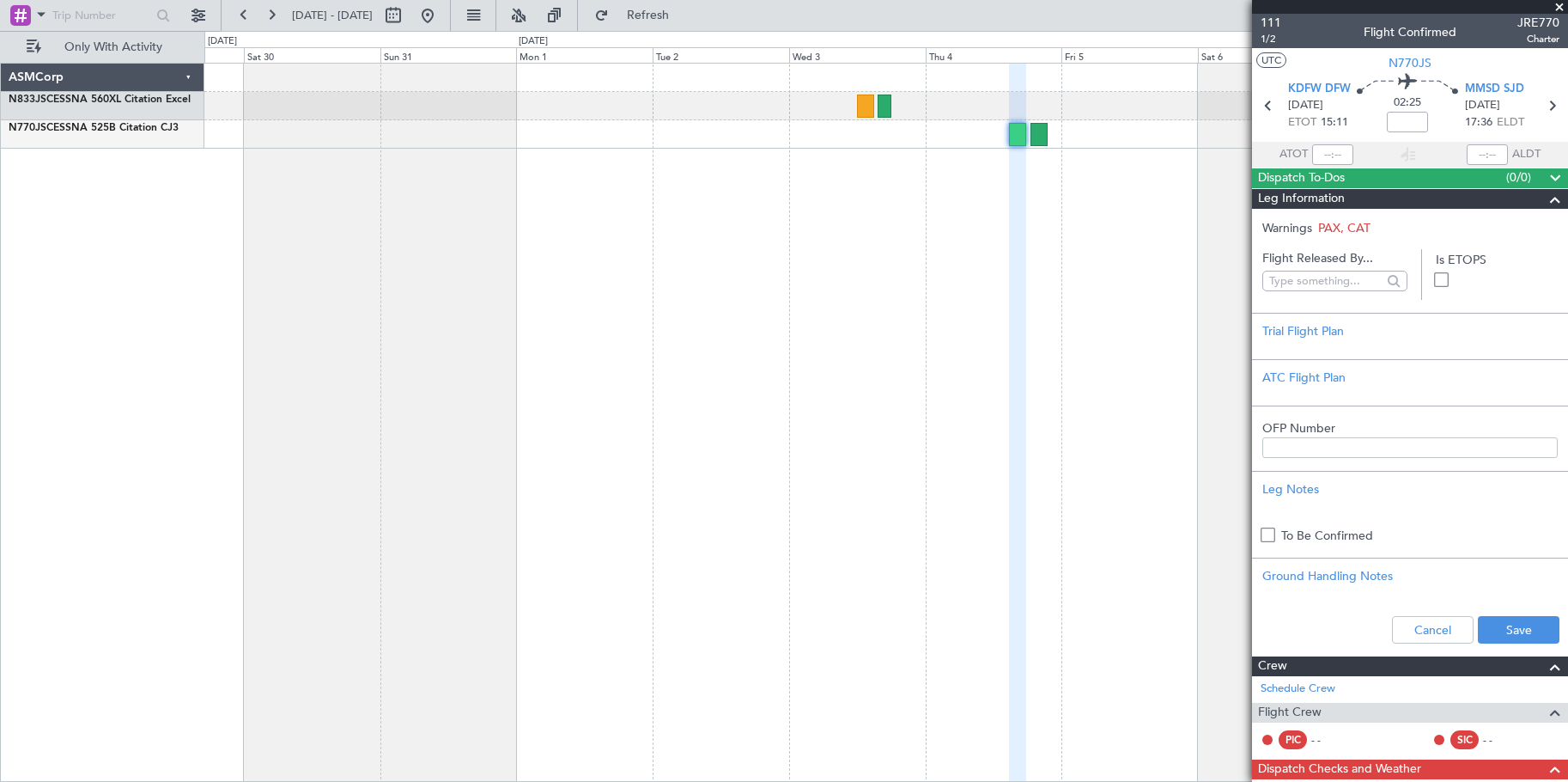
click at [1299, 201] on span "Leg Information" at bounding box center [1301, 199] width 86 height 20
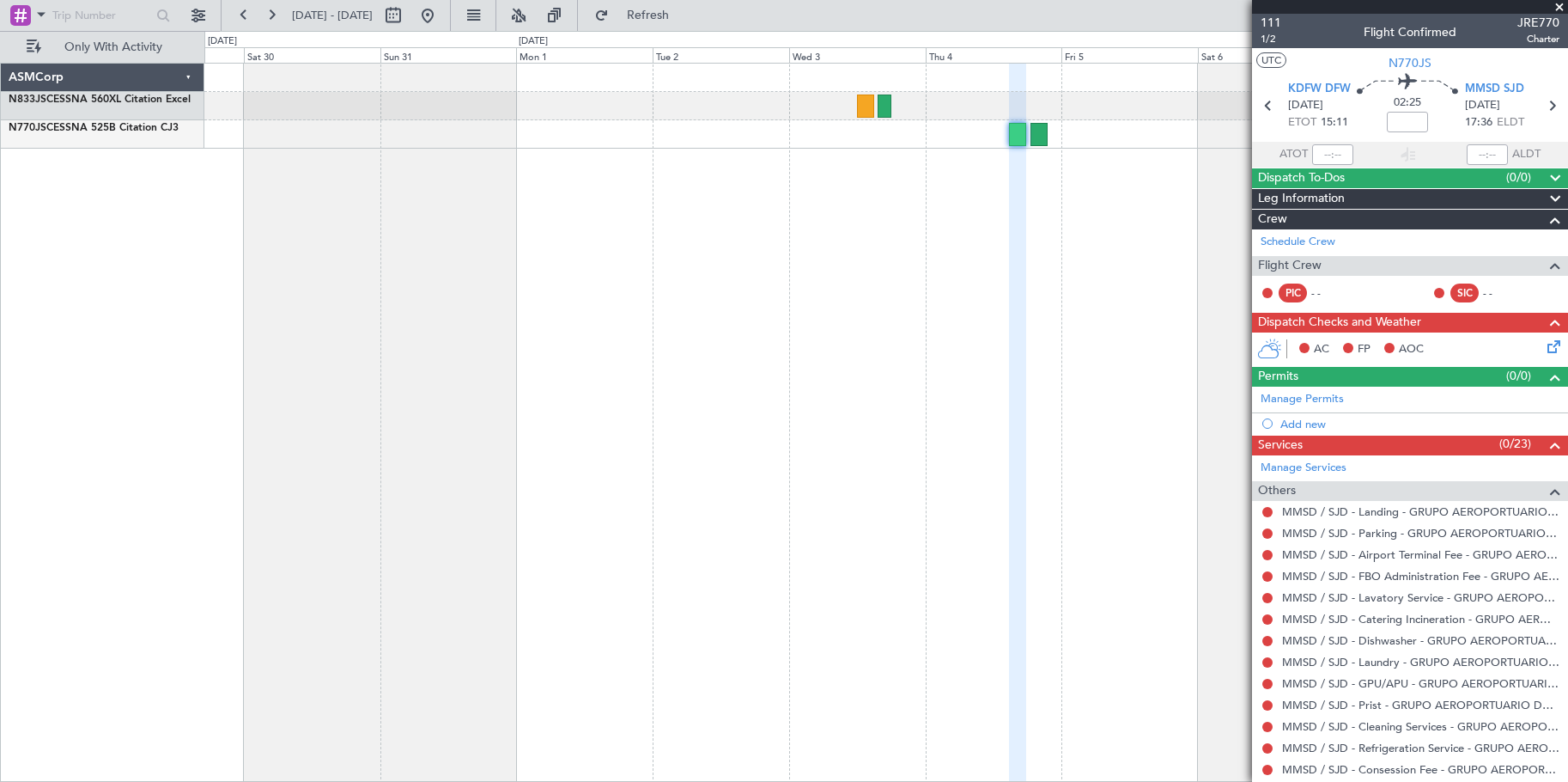
click at [1299, 261] on span "Flight Crew" at bounding box center [1289, 266] width 63 height 20
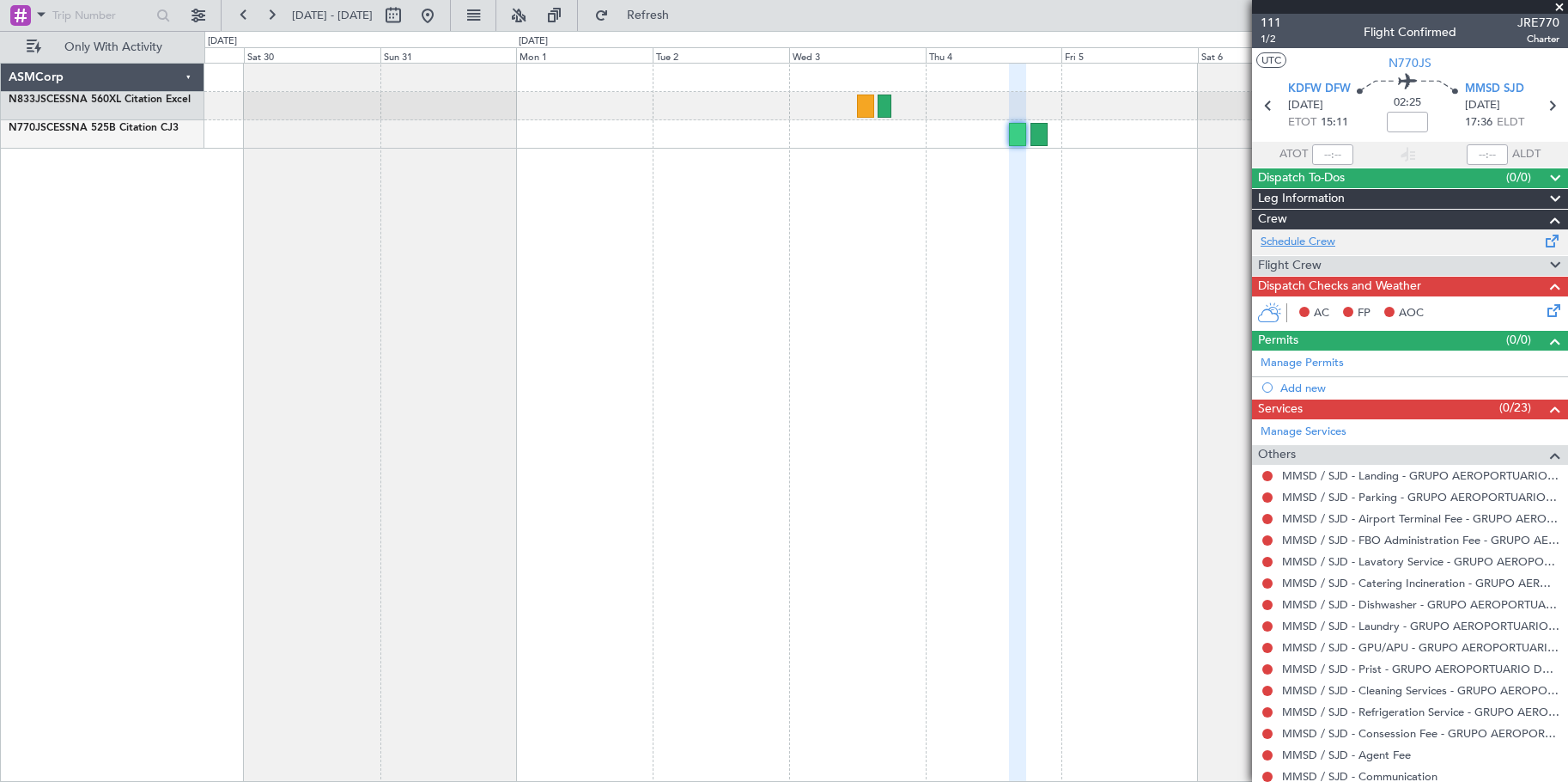
click at [1296, 240] on link "Schedule Crew" at bounding box center [1298, 242] width 75 height 17
